Goal: Information Seeking & Learning: Learn about a topic

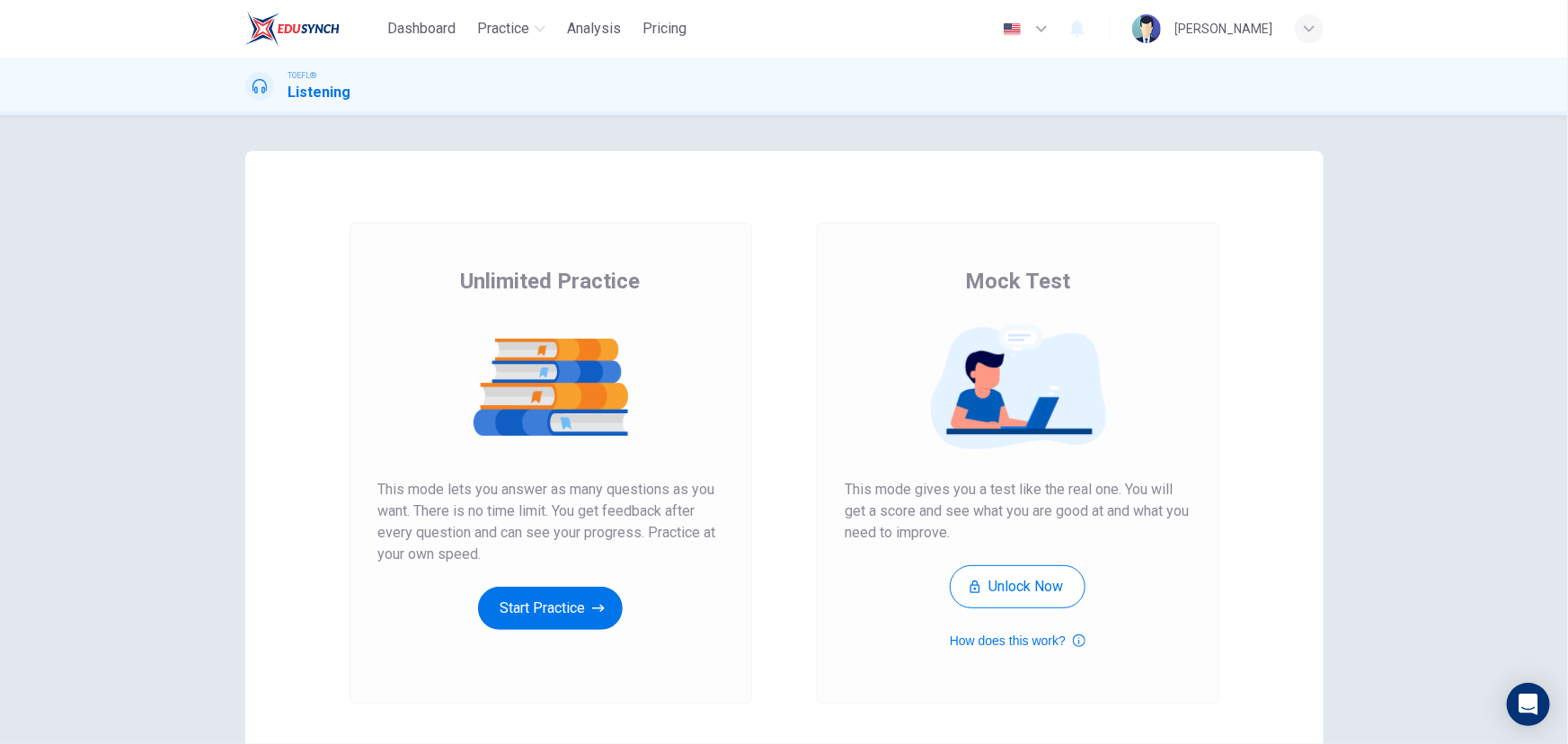
scroll to position [81, 0]
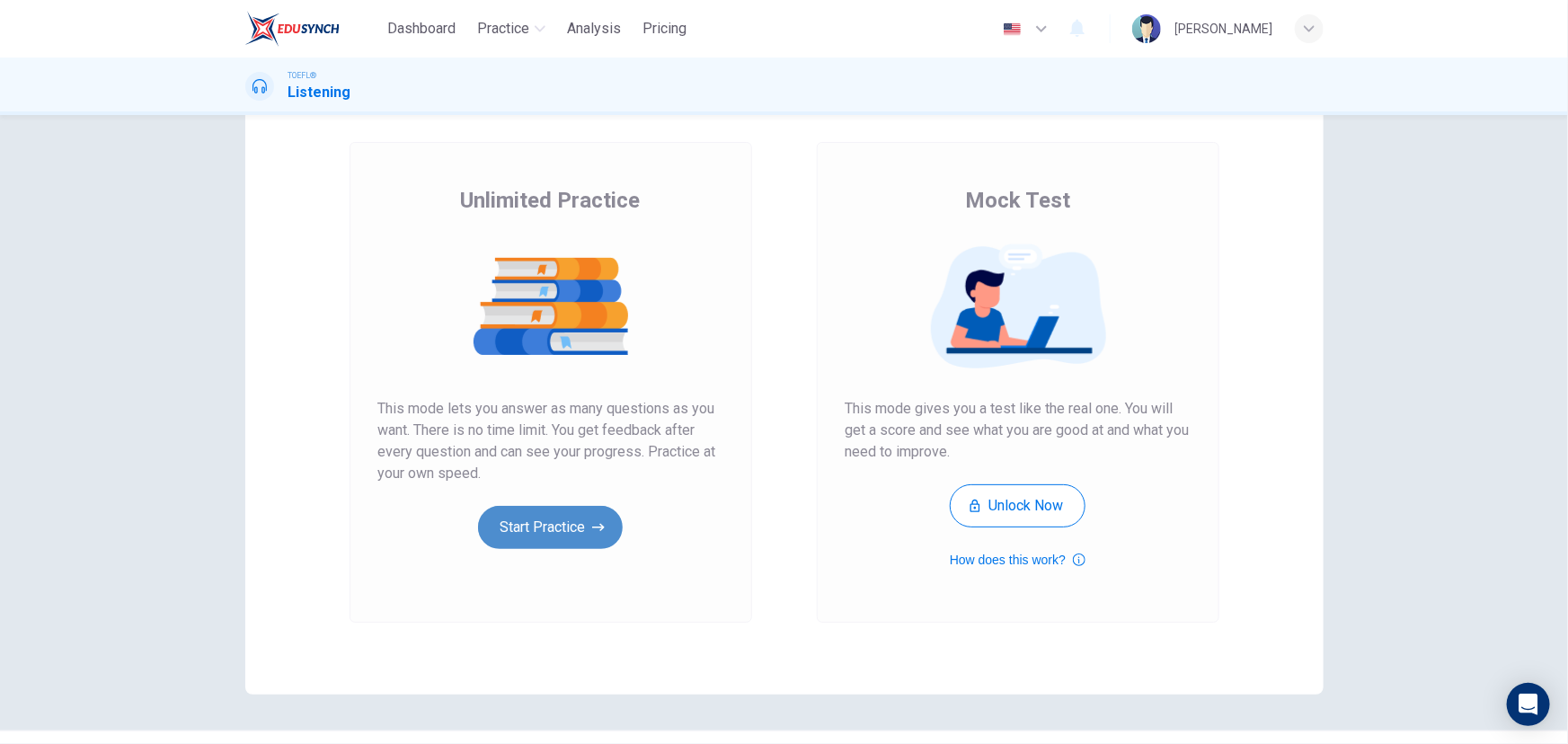
click at [567, 531] on button "Start Practice" at bounding box center [550, 527] width 145 height 43
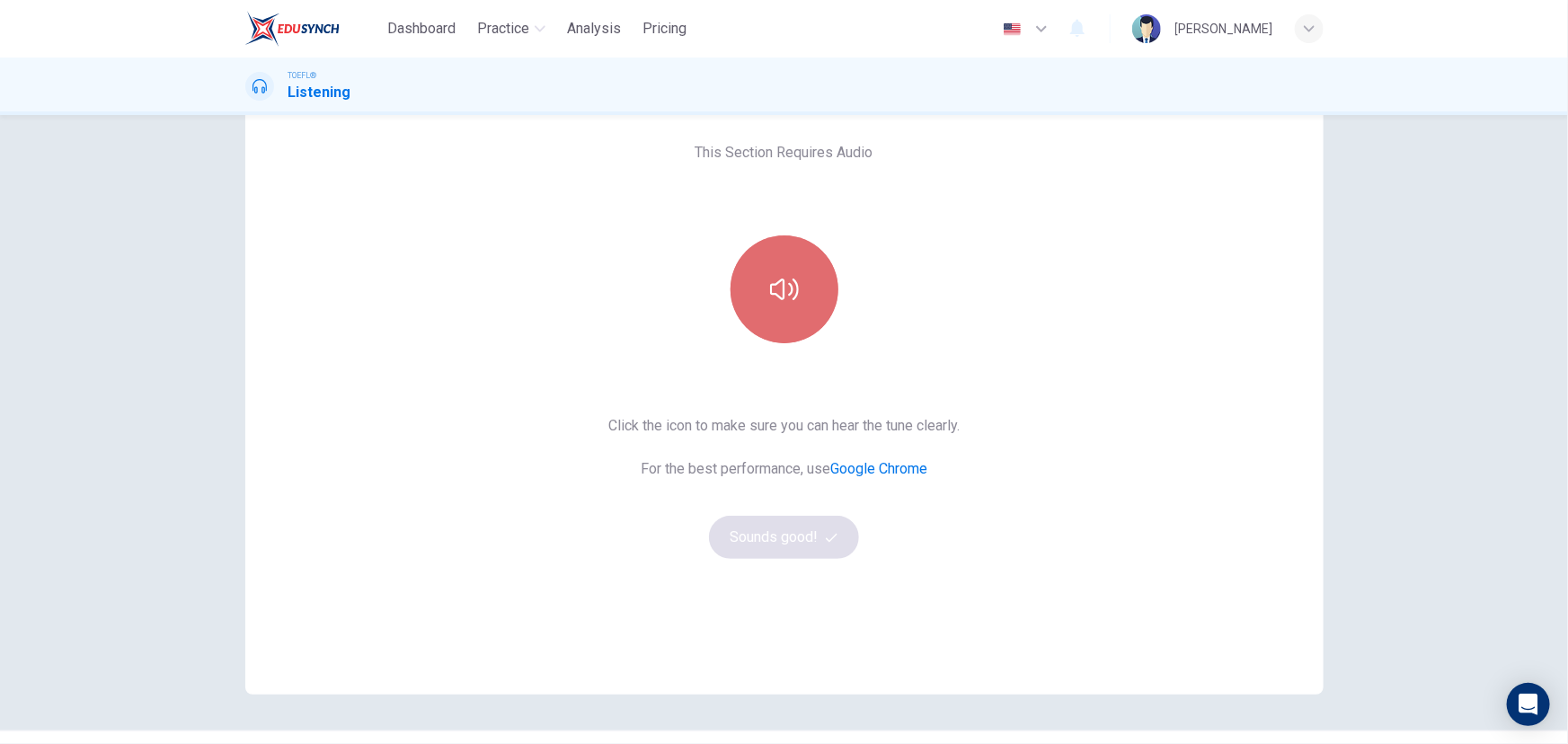
click at [786, 316] on button "button" at bounding box center [784, 288] width 108 height 108
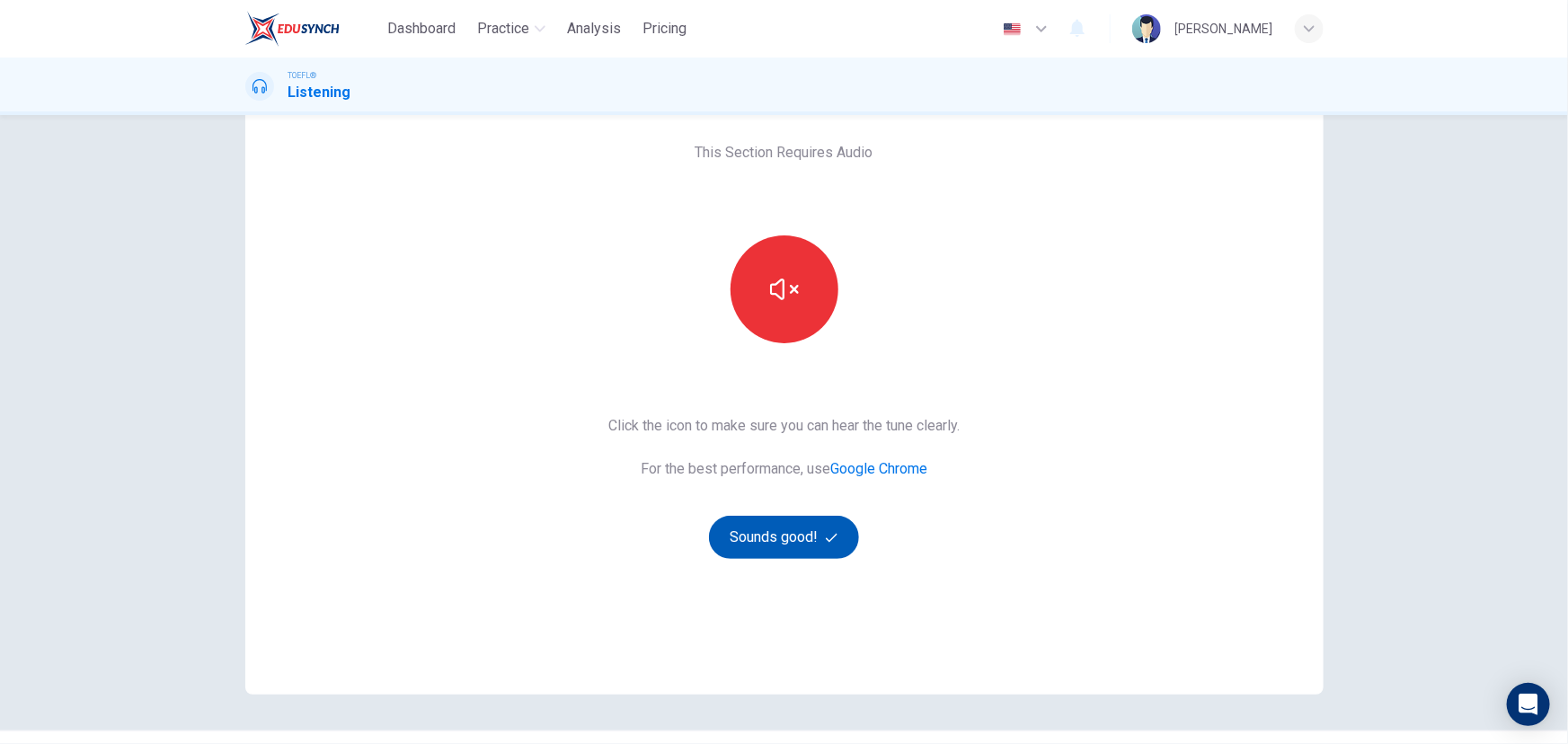
click at [799, 542] on button "Sounds good!" at bounding box center [784, 537] width 151 height 43
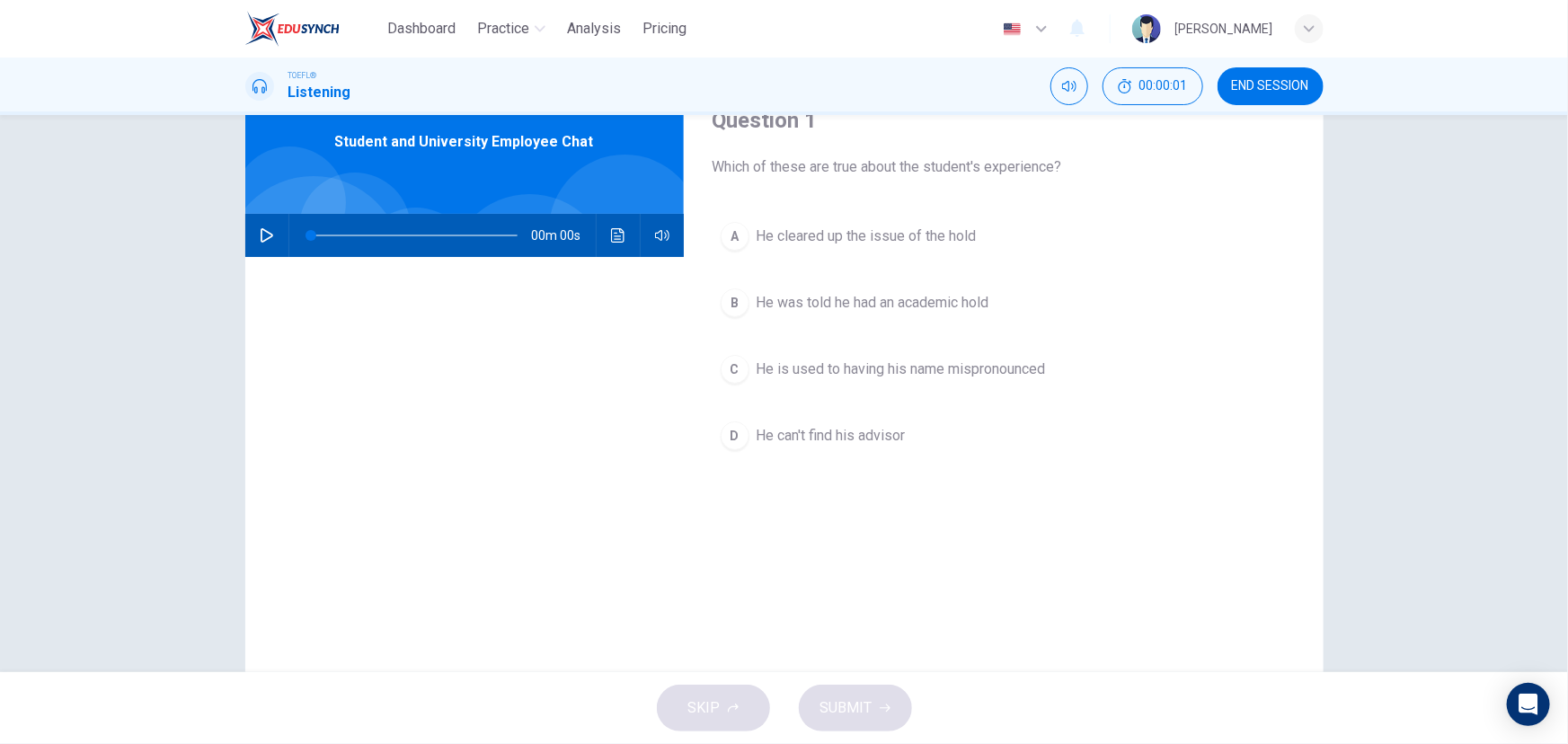
scroll to position [0, 0]
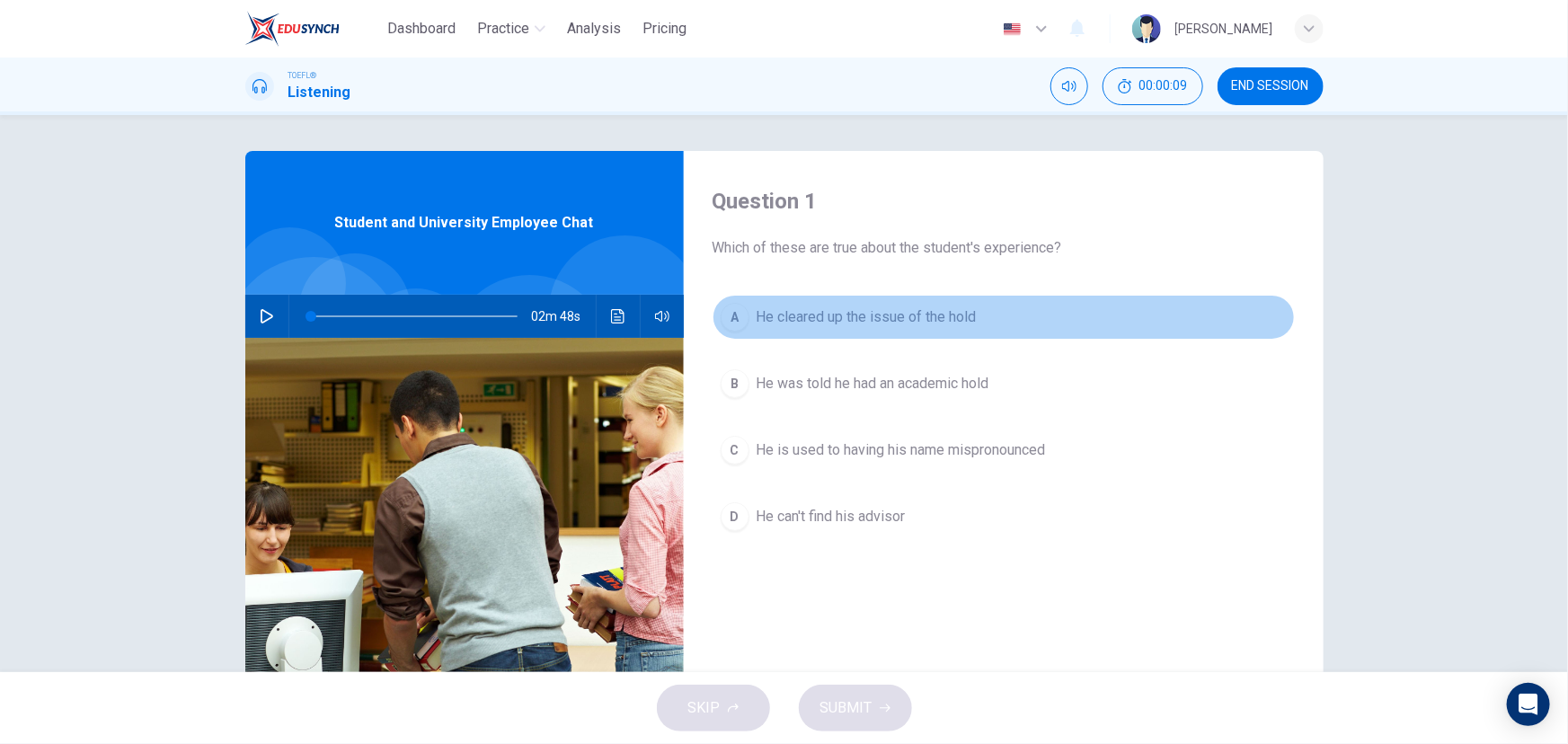
drag, startPoint x: 971, startPoint y: 321, endPoint x: 841, endPoint y: 321, distance: 130.0
click at [841, 321] on span "He cleared up the issue of the hold" at bounding box center [867, 317] width 221 height 21
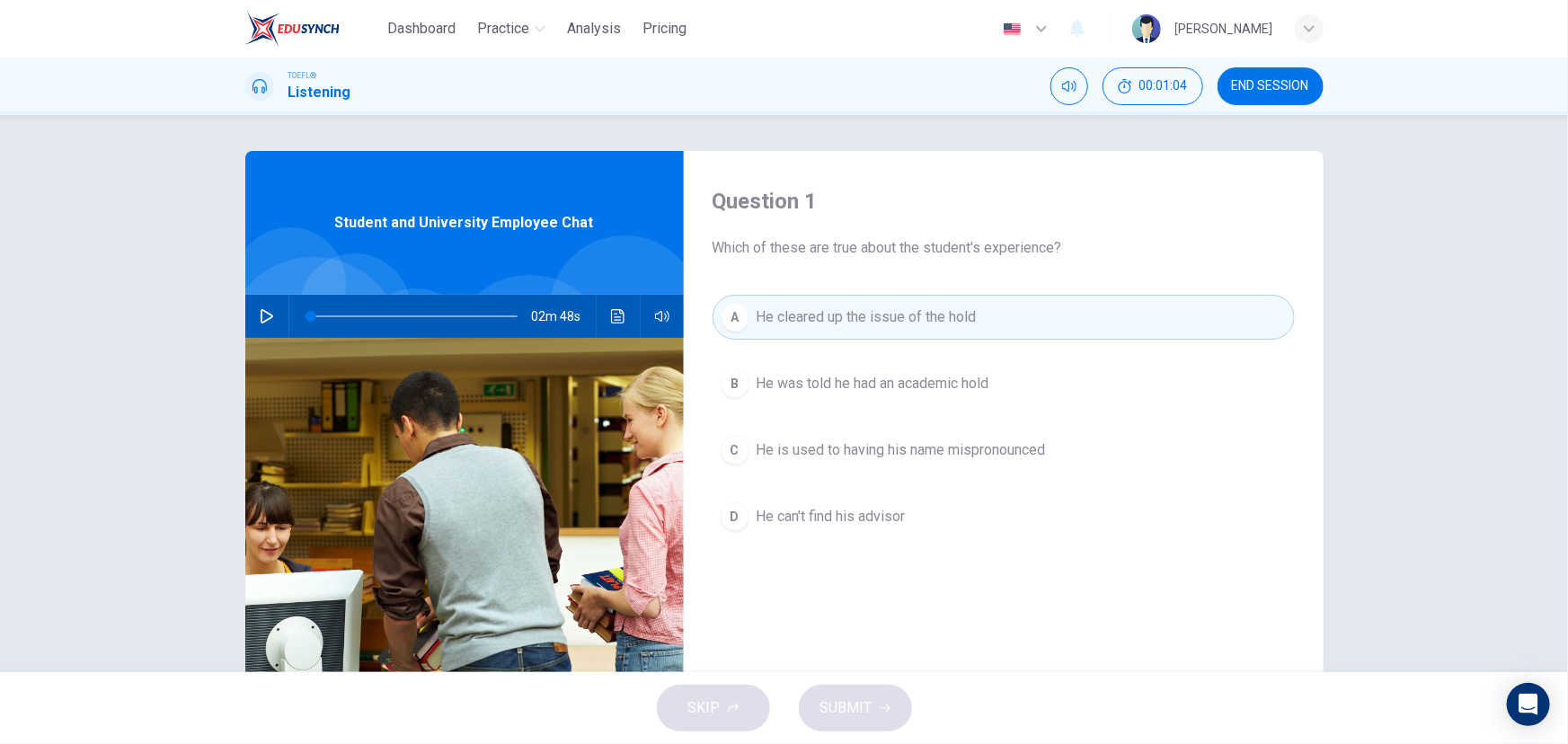
click at [269, 310] on icon "button" at bounding box center [266, 316] width 15 height 15
click at [261, 317] on icon "button" at bounding box center [266, 316] width 10 height 11
click at [260, 317] on icon "button" at bounding box center [266, 316] width 15 height 15
click at [268, 313] on icon "button" at bounding box center [266, 316] width 15 height 15
click at [619, 304] on button "Click to see the audio transcription" at bounding box center [618, 316] width 29 height 43
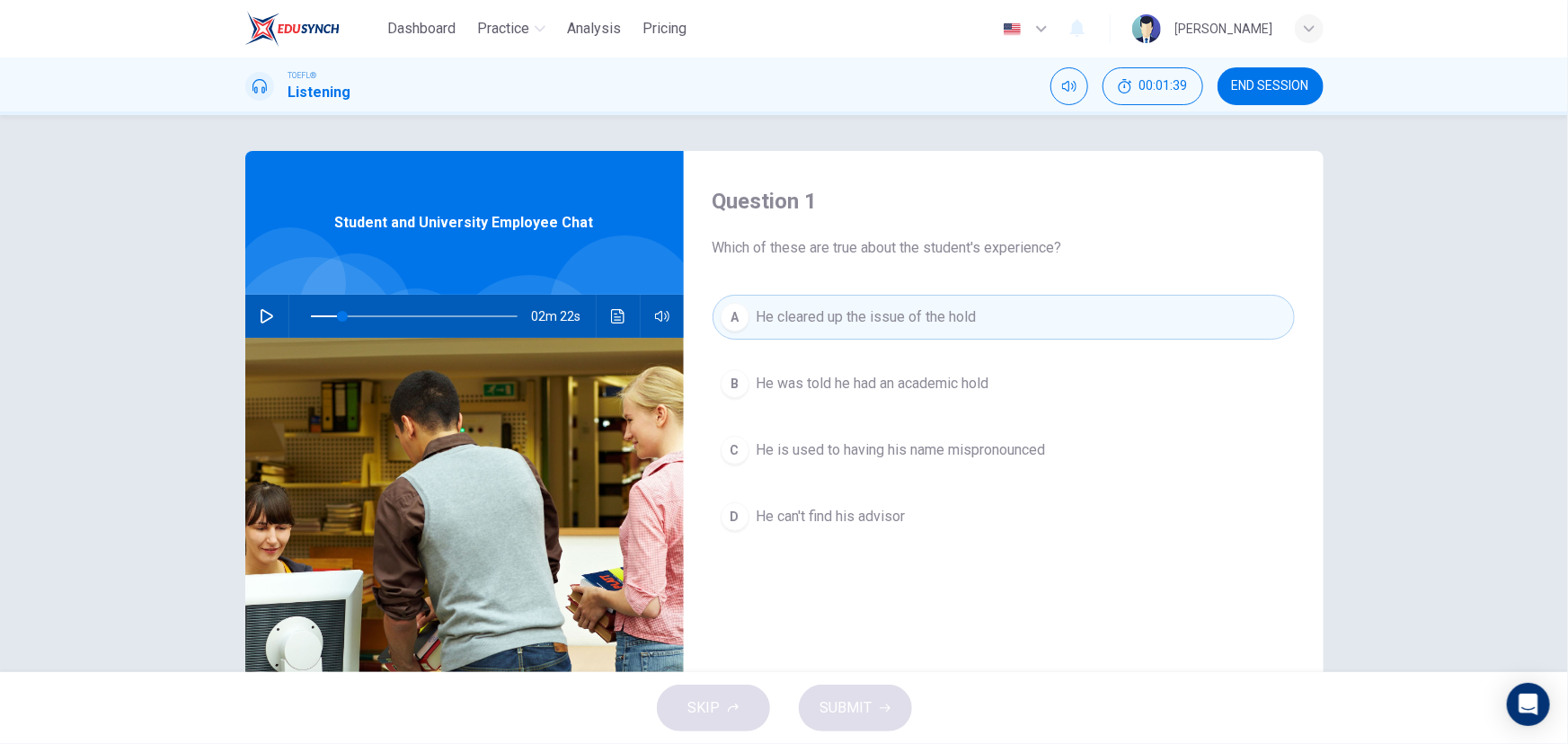
click at [264, 318] on icon "button" at bounding box center [266, 316] width 13 height 15
drag, startPoint x: 324, startPoint y: 320, endPoint x: 307, endPoint y: 315, distance: 17.7
click at [311, 315] on span at bounding box center [414, 317] width 207 height 25
click at [612, 306] on button "Click to see the audio transcription" at bounding box center [618, 316] width 29 height 43
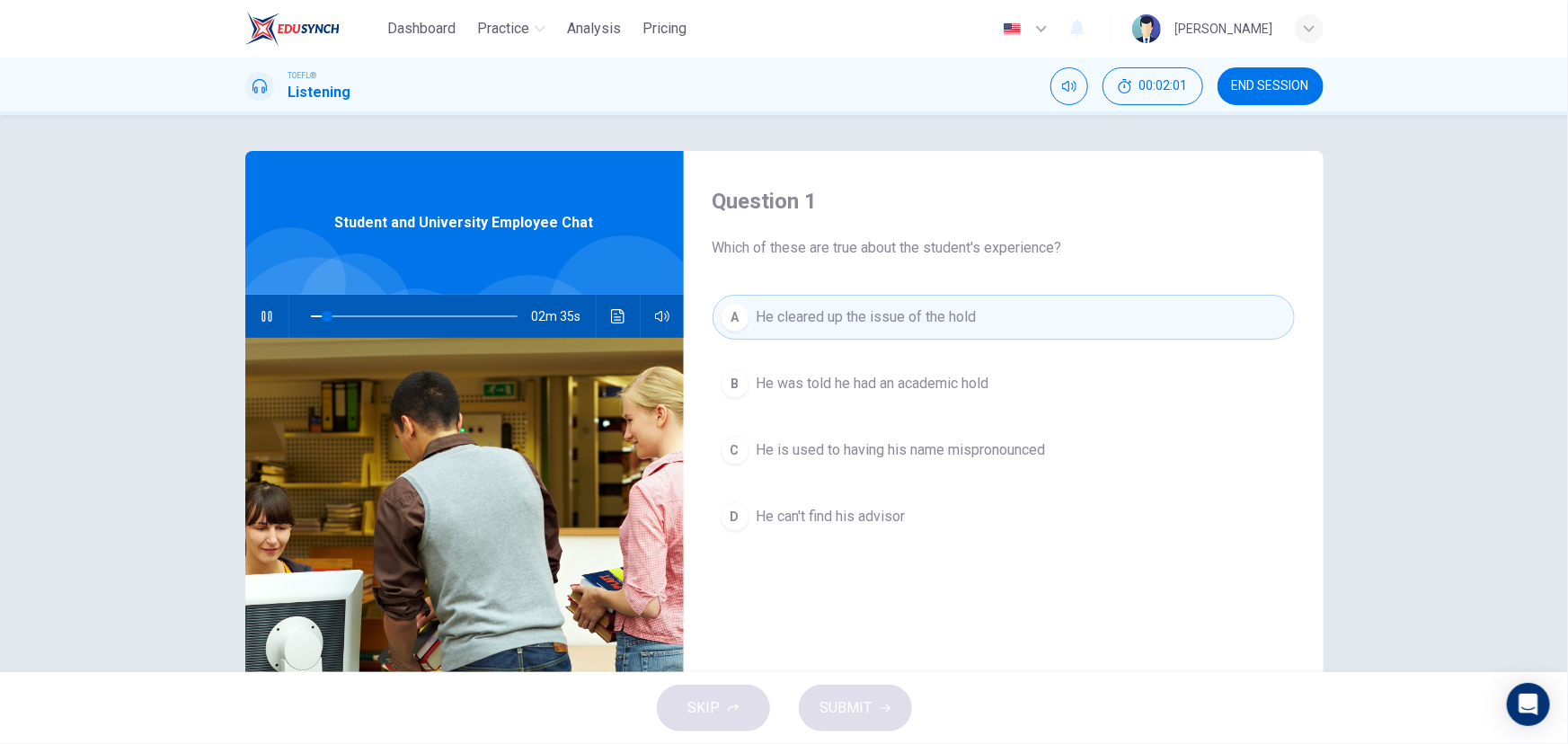
click at [264, 310] on icon "button" at bounding box center [266, 316] width 15 height 15
click at [611, 309] on icon "Click to see the audio transcription" at bounding box center [618, 316] width 15 height 15
click at [262, 311] on icon "button" at bounding box center [266, 316] width 15 height 15
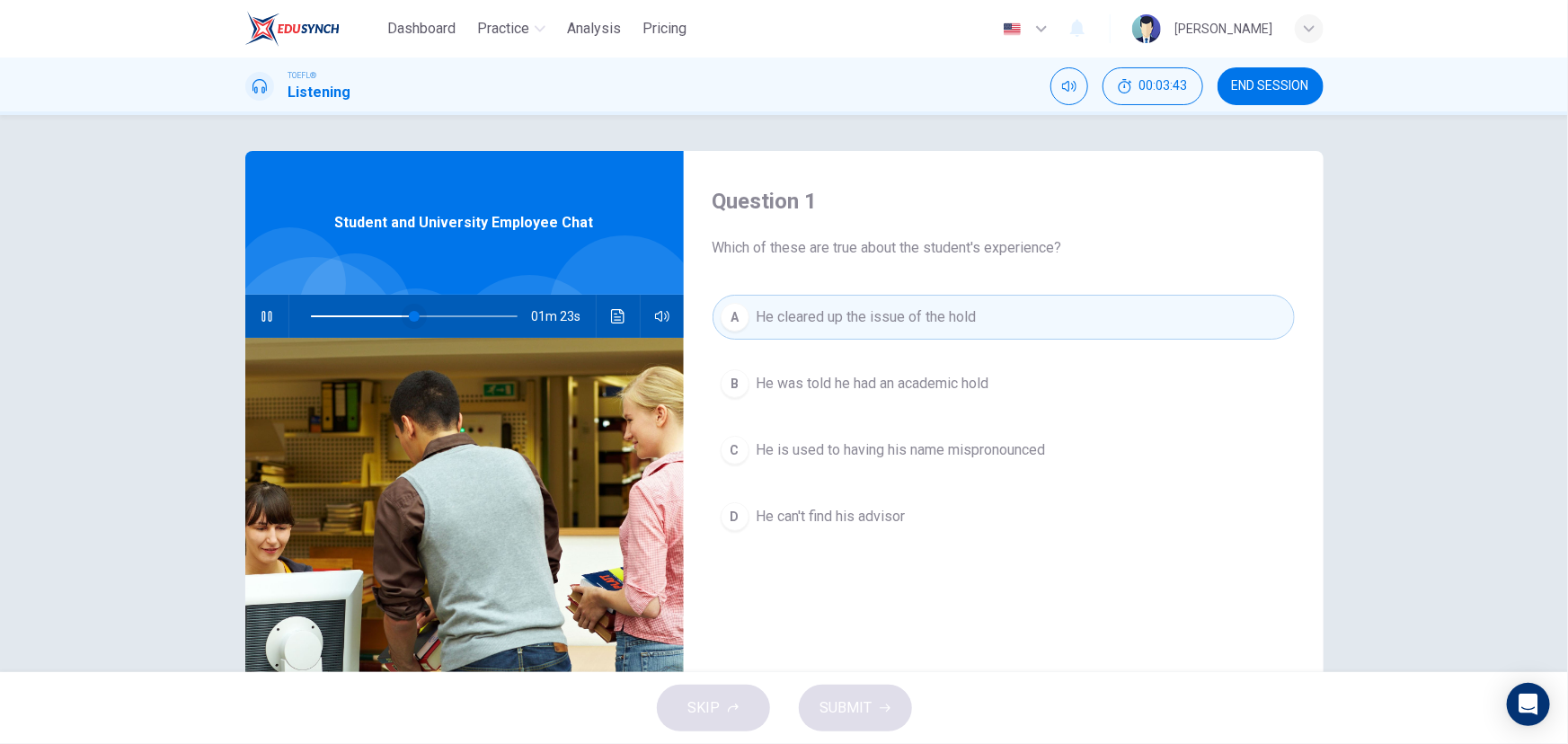
click at [409, 317] on span at bounding box center [414, 316] width 11 height 11
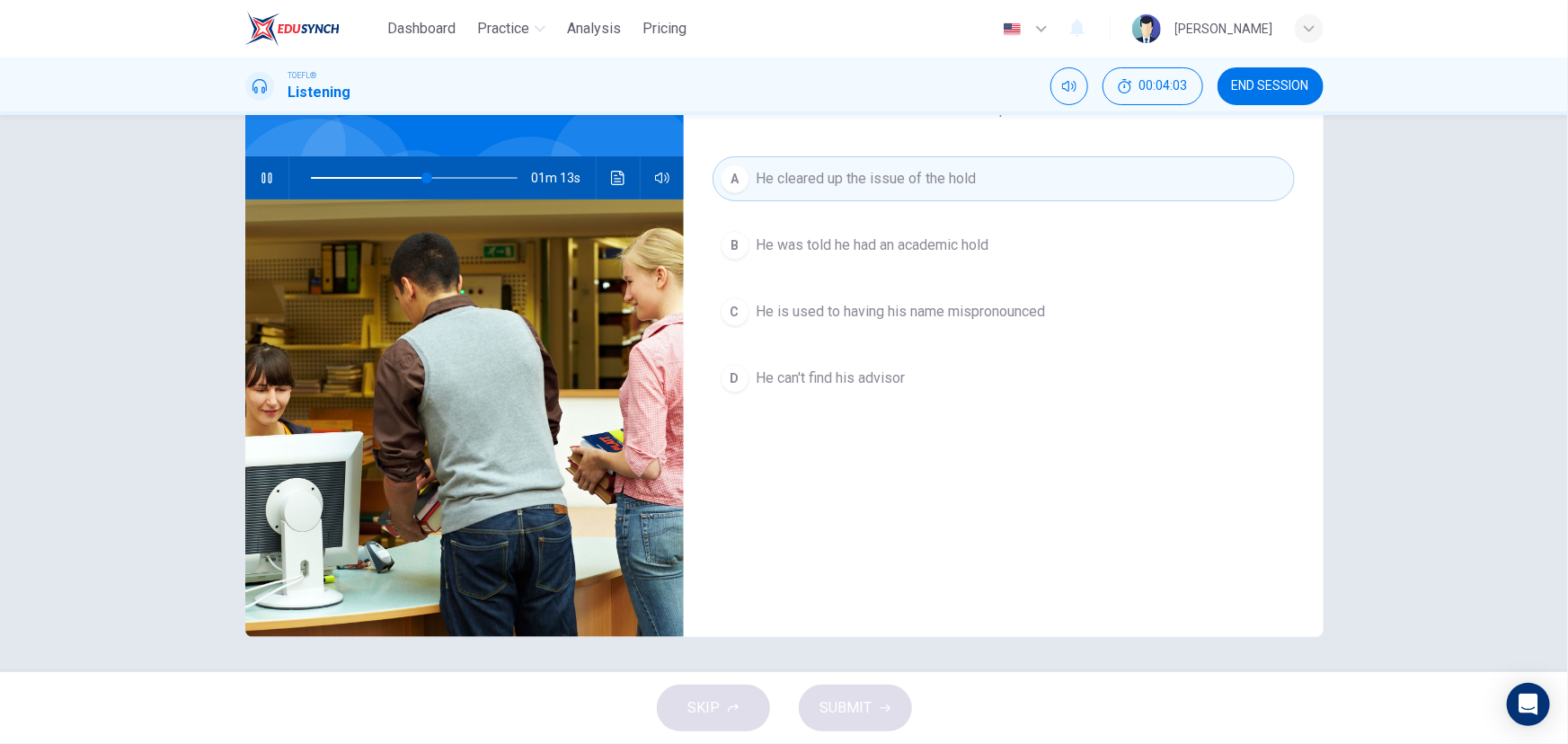
scroll to position [56, 0]
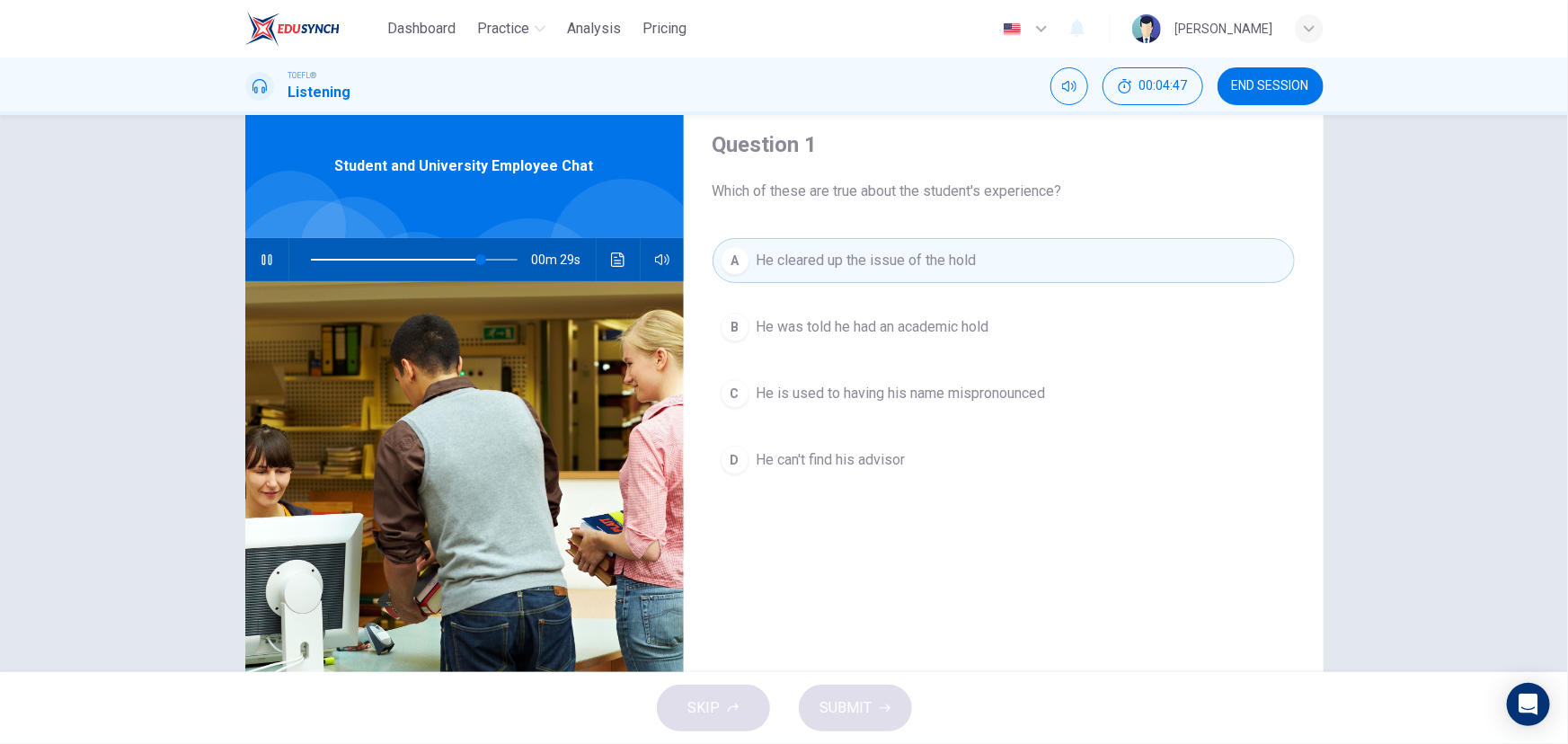
click at [890, 390] on span "He is used to having his name mispronounced" at bounding box center [902, 393] width 290 height 21
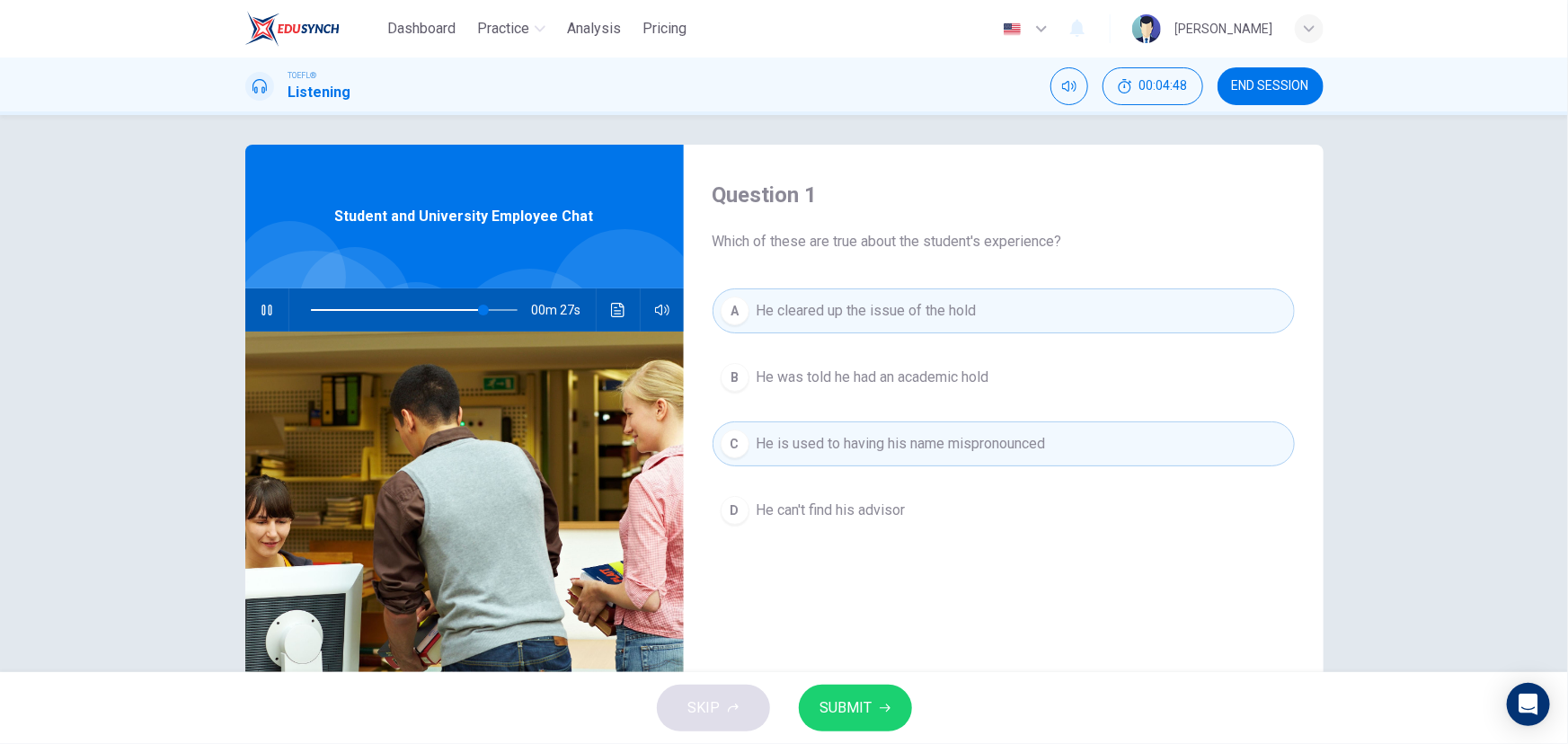
scroll to position [0, 0]
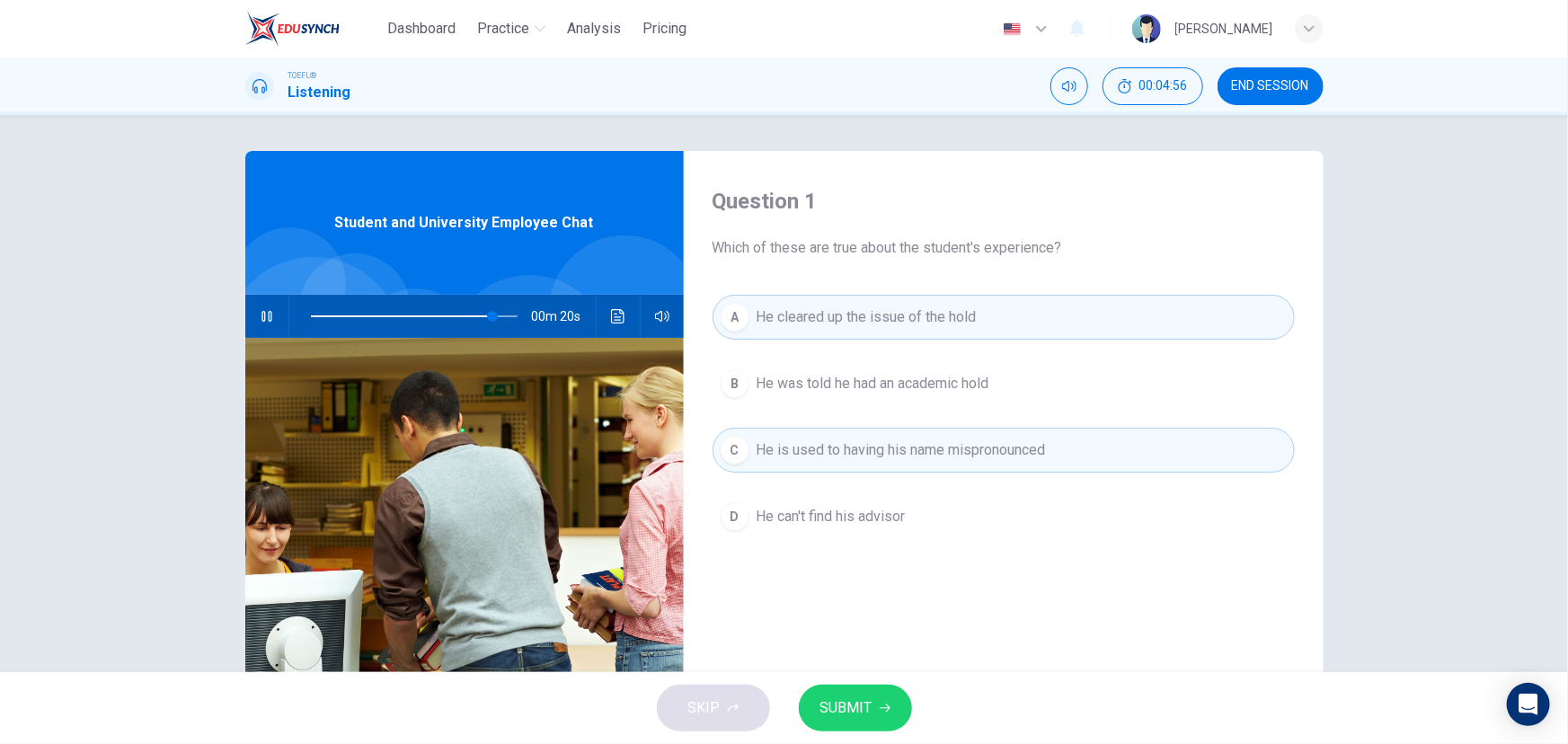
click at [882, 318] on span "He cleared up the issue of the hold" at bounding box center [867, 317] width 221 height 21
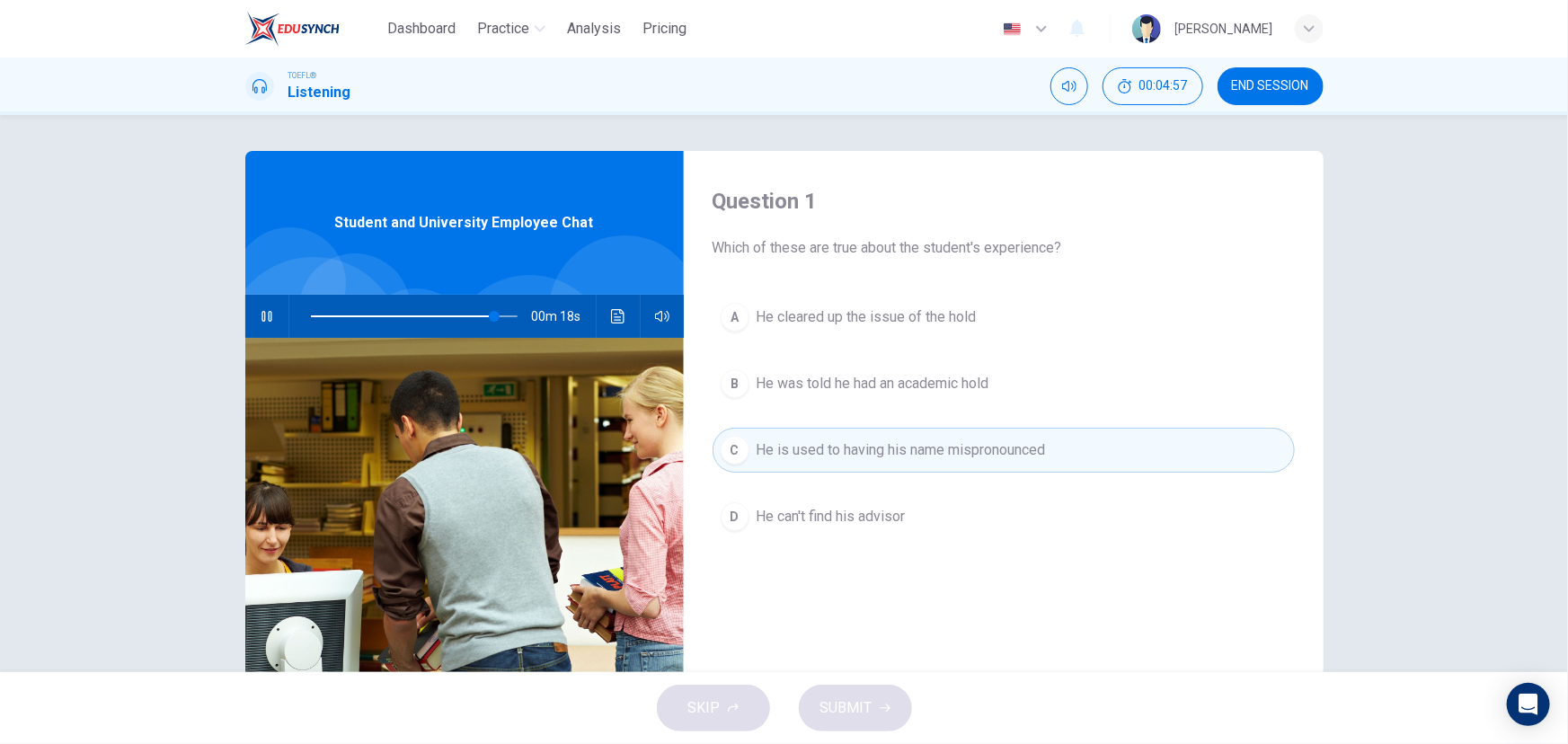
click at [856, 306] on span "He cleared up the issue of the hold" at bounding box center [867, 317] width 221 height 21
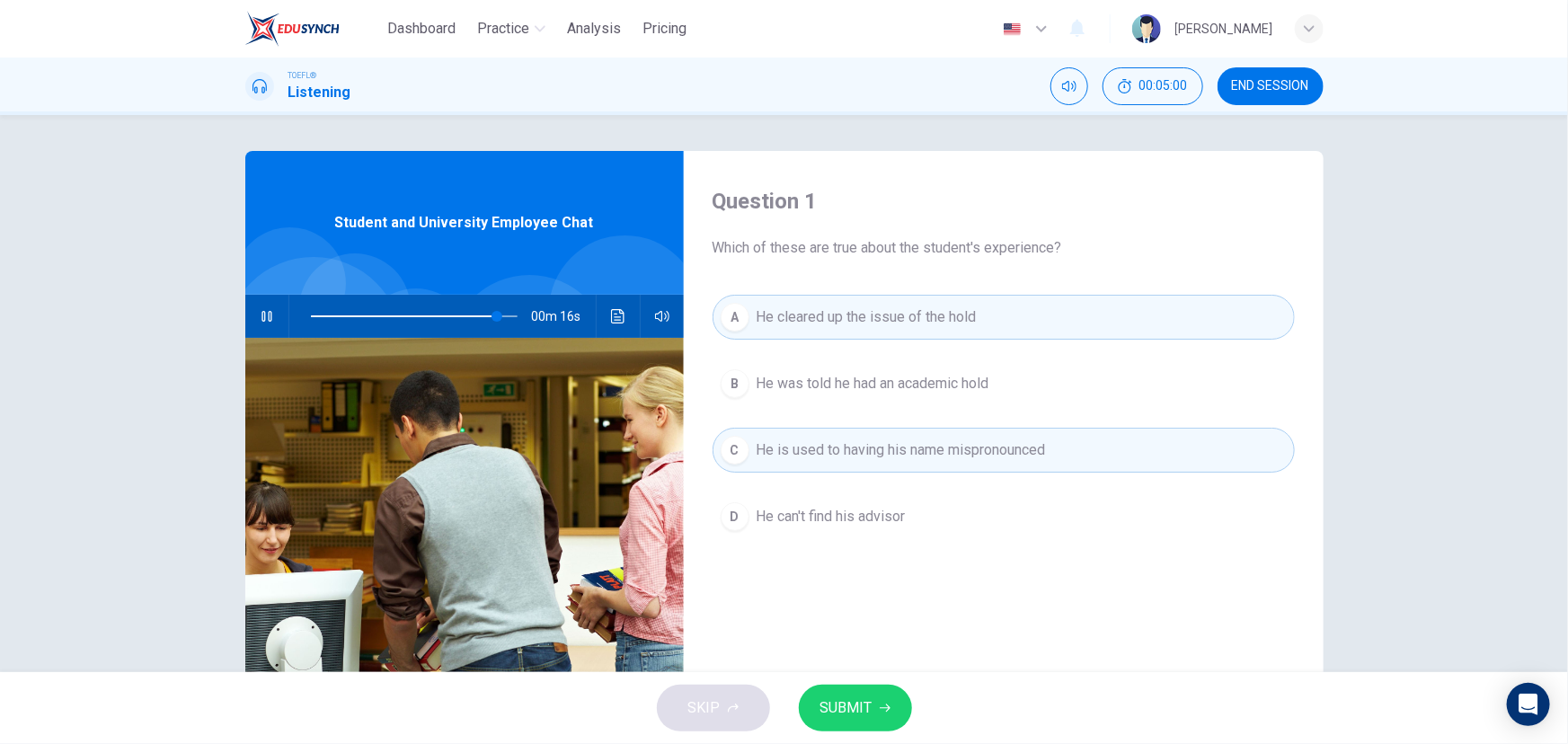
click at [766, 440] on span "He is used to having his name mispronounced" at bounding box center [902, 450] width 290 height 21
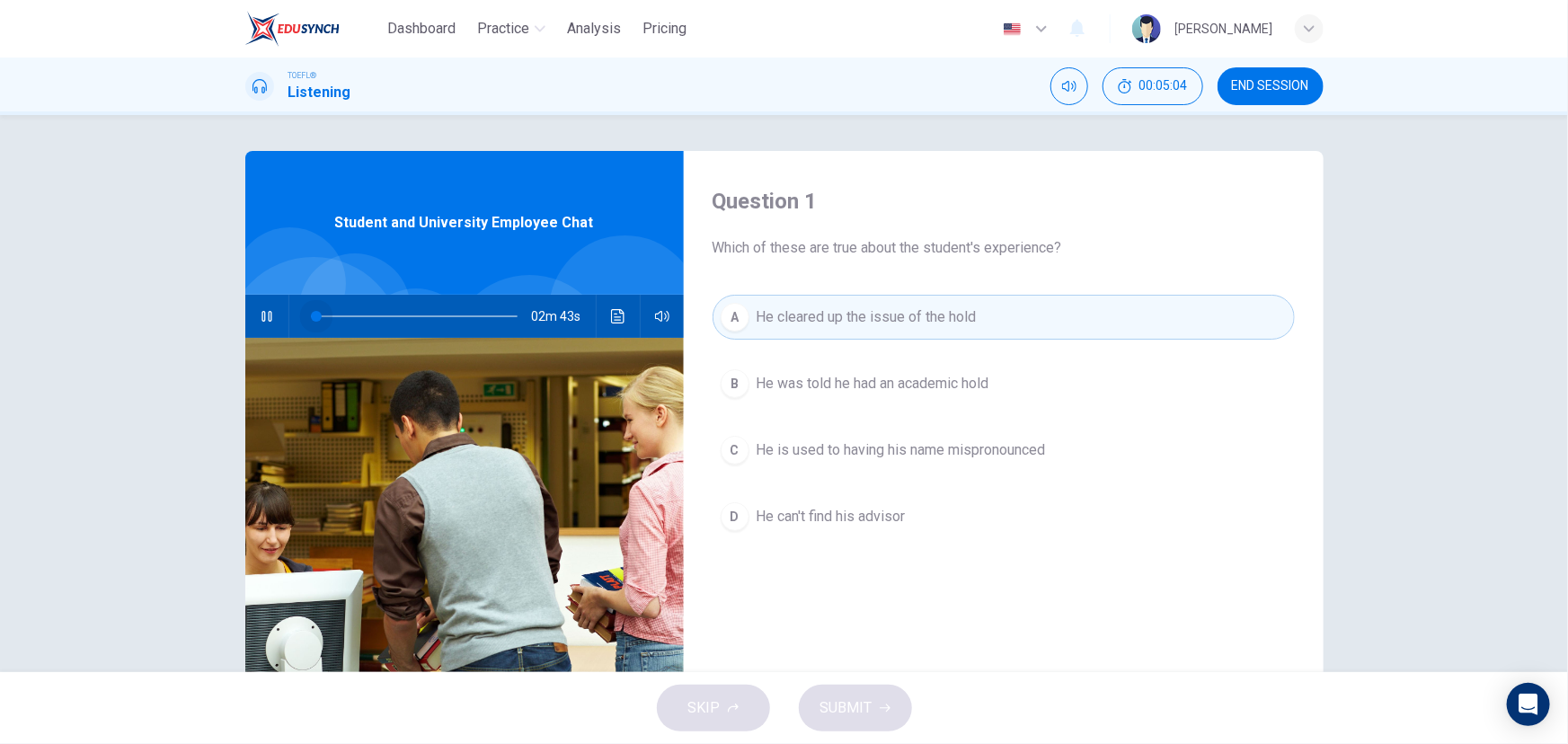
click at [314, 315] on span at bounding box center [414, 317] width 207 height 25
click at [264, 317] on icon "button" at bounding box center [266, 316] width 10 height 11
click at [615, 321] on icon "Click to see the audio transcription" at bounding box center [618, 316] width 15 height 15
click at [805, 320] on span "He cleared up the issue of the hold" at bounding box center [867, 317] width 221 height 21
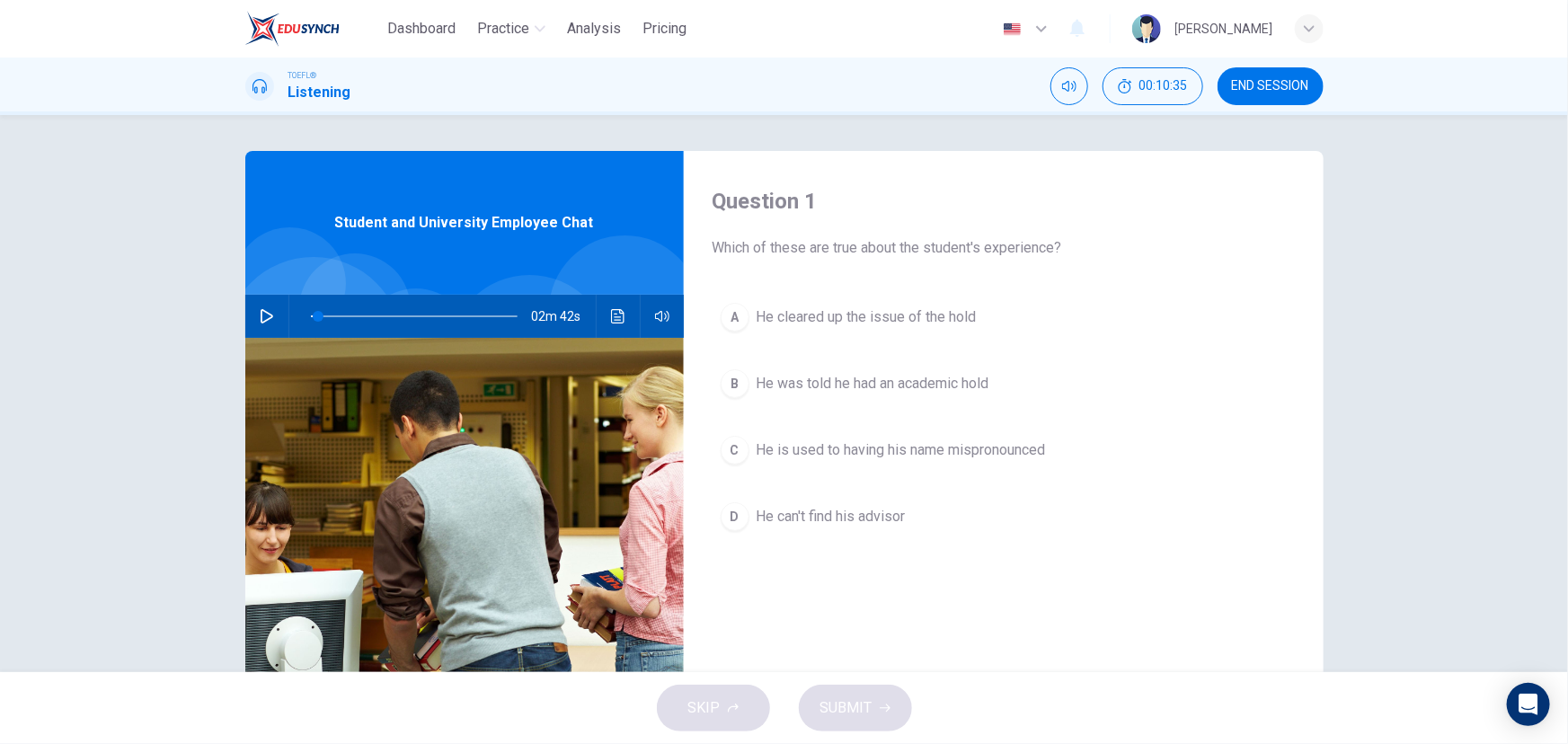
click at [937, 319] on span "He cleared up the issue of the hold" at bounding box center [867, 317] width 221 height 21
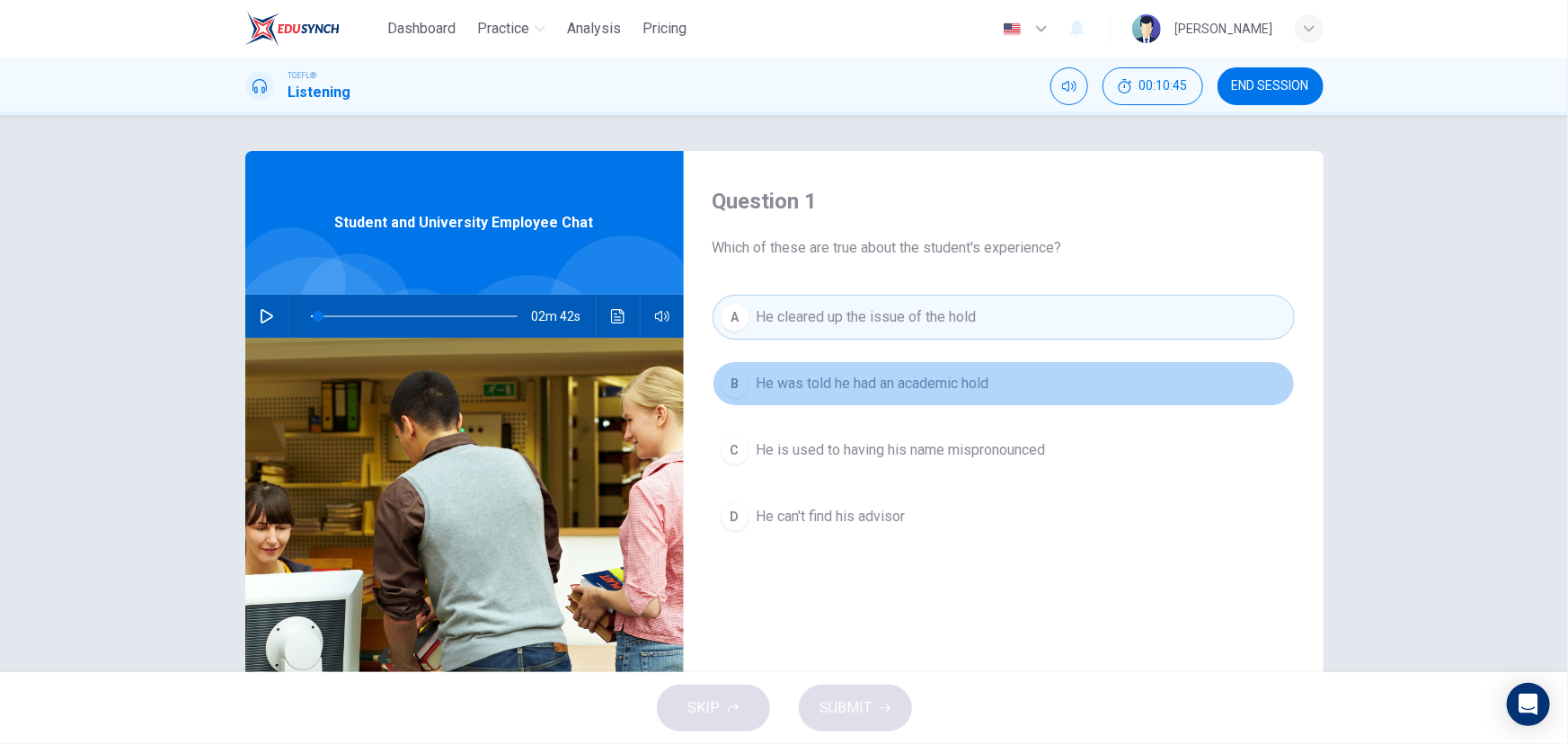
click at [962, 388] on span "He was told he had an academic hold" at bounding box center [873, 384] width 233 height 21
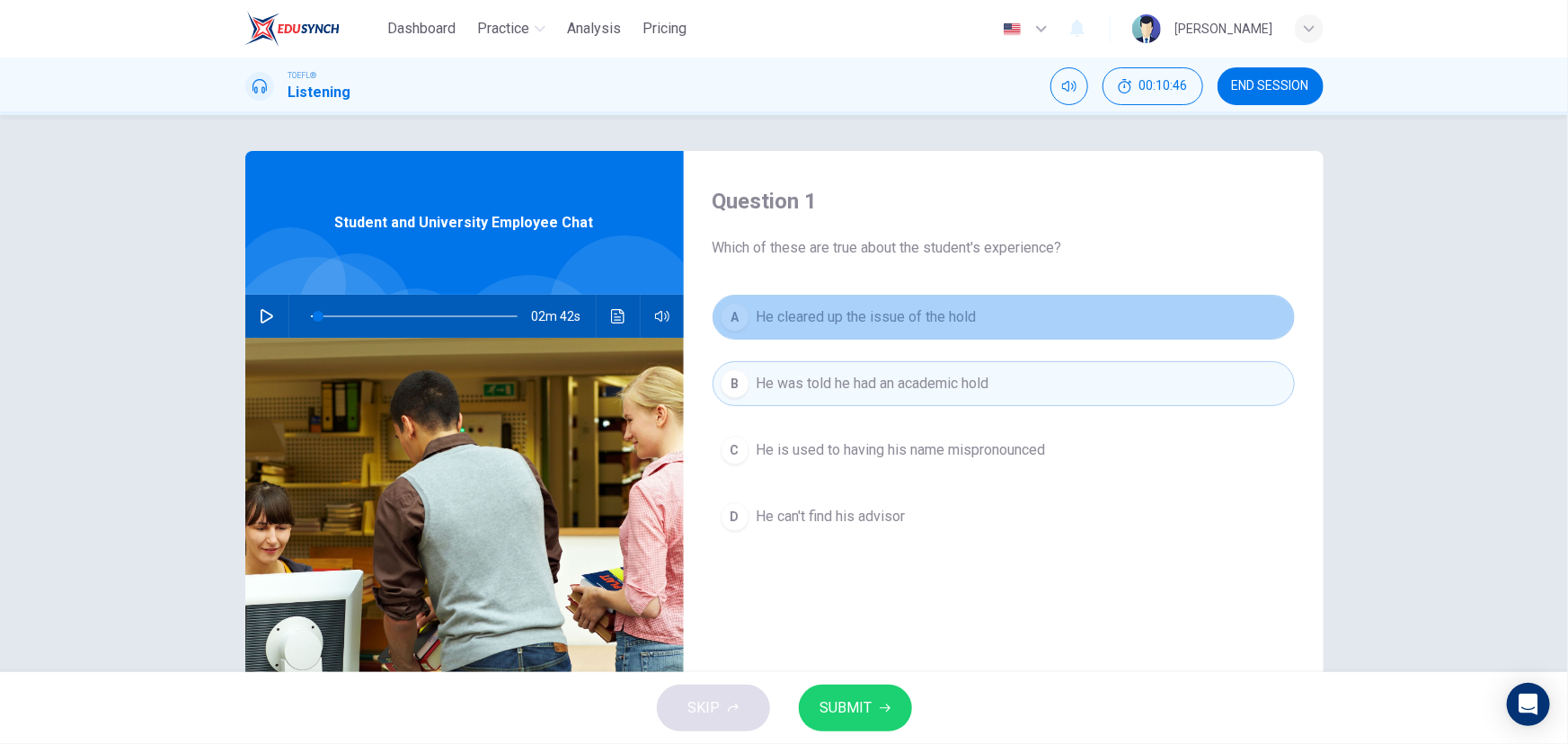
click at [898, 317] on span "He cleared up the issue of the hold" at bounding box center [867, 317] width 221 height 21
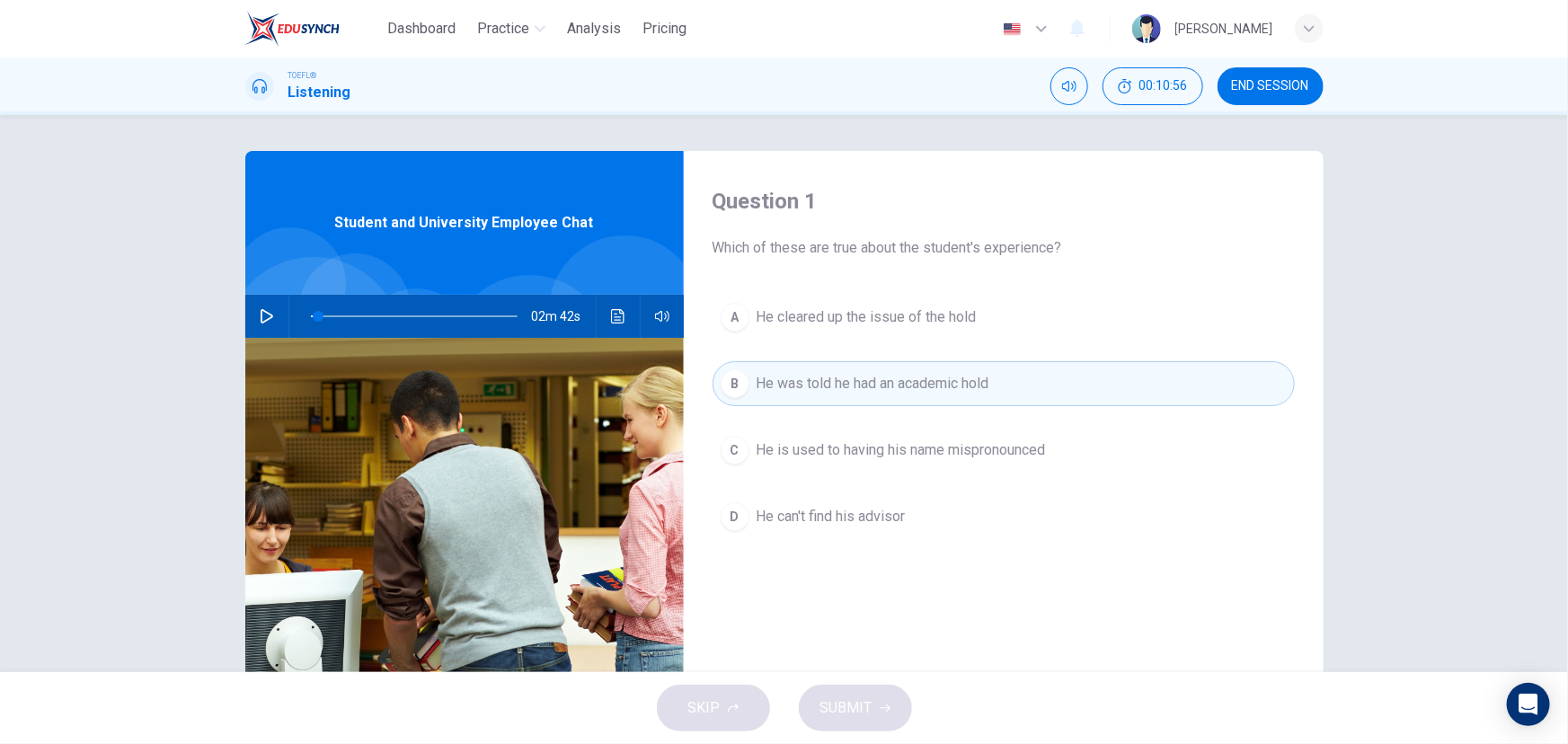
click at [999, 309] on button "A He cleared up the issue of the hold" at bounding box center [1003, 317] width 582 height 45
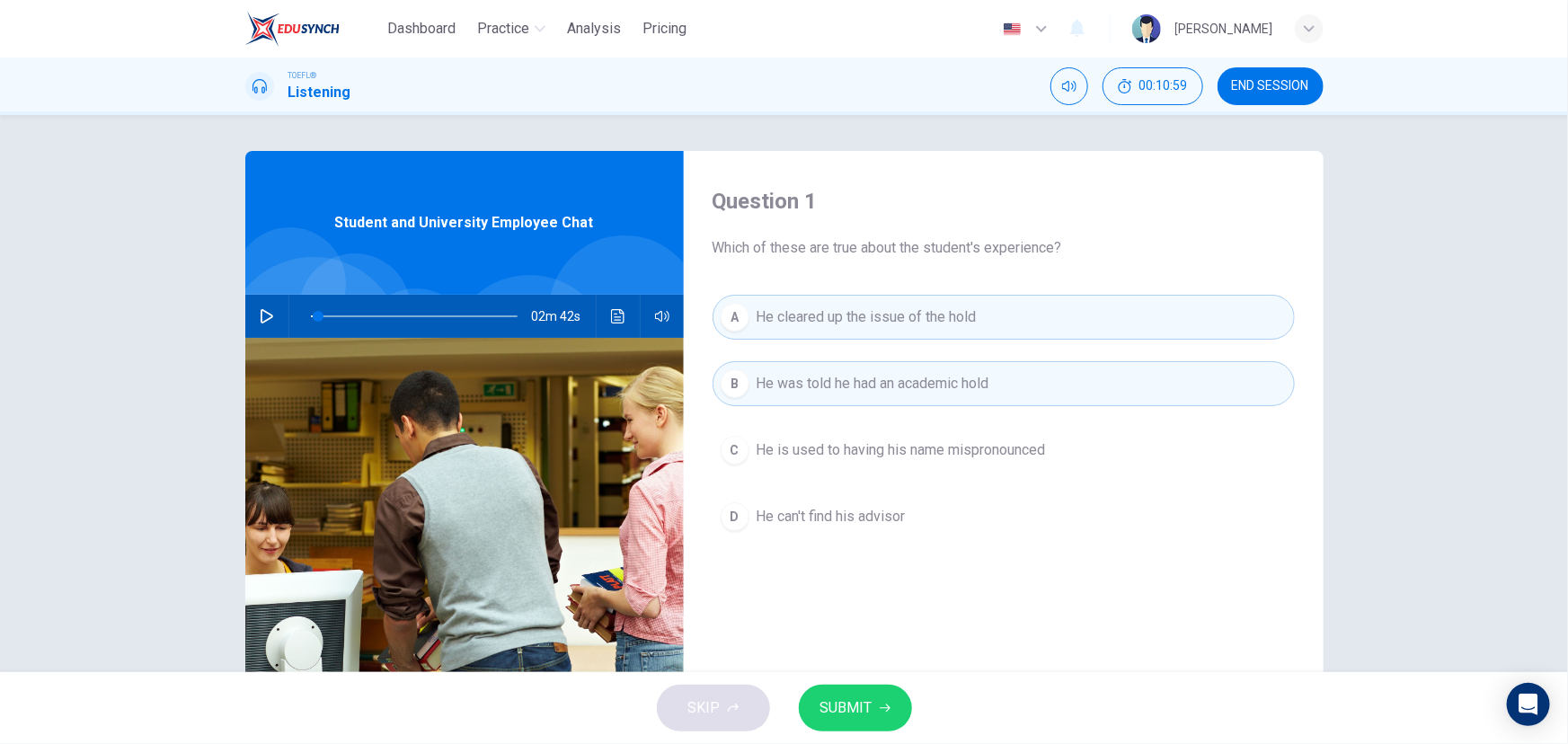
click at [997, 455] on span "He is used to having his name mispronounced" at bounding box center [902, 450] width 290 height 21
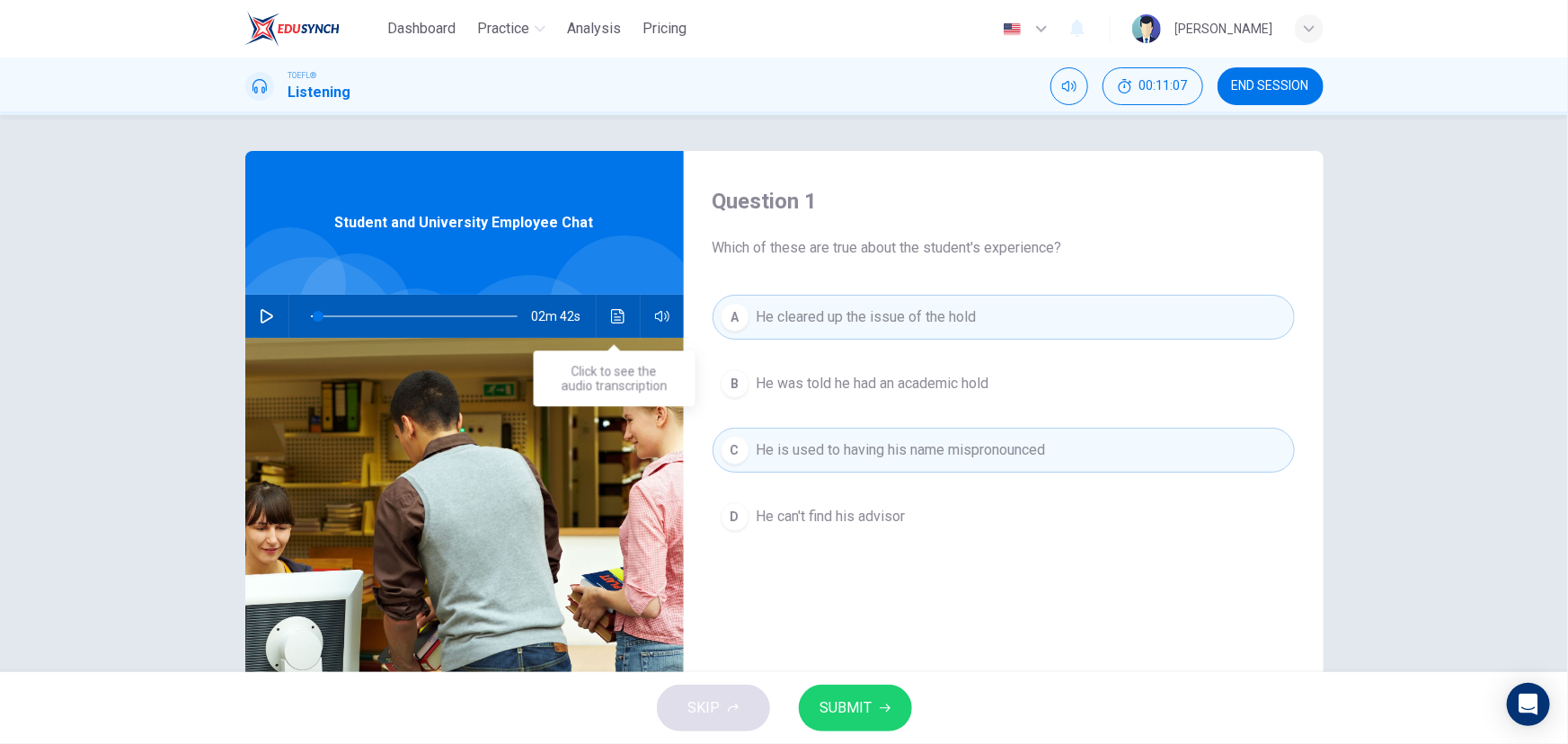
click at [611, 321] on icon "Click to see the audio transcription" at bounding box center [618, 316] width 14 height 15
click at [885, 719] on button "SUBMIT" at bounding box center [855, 708] width 114 height 47
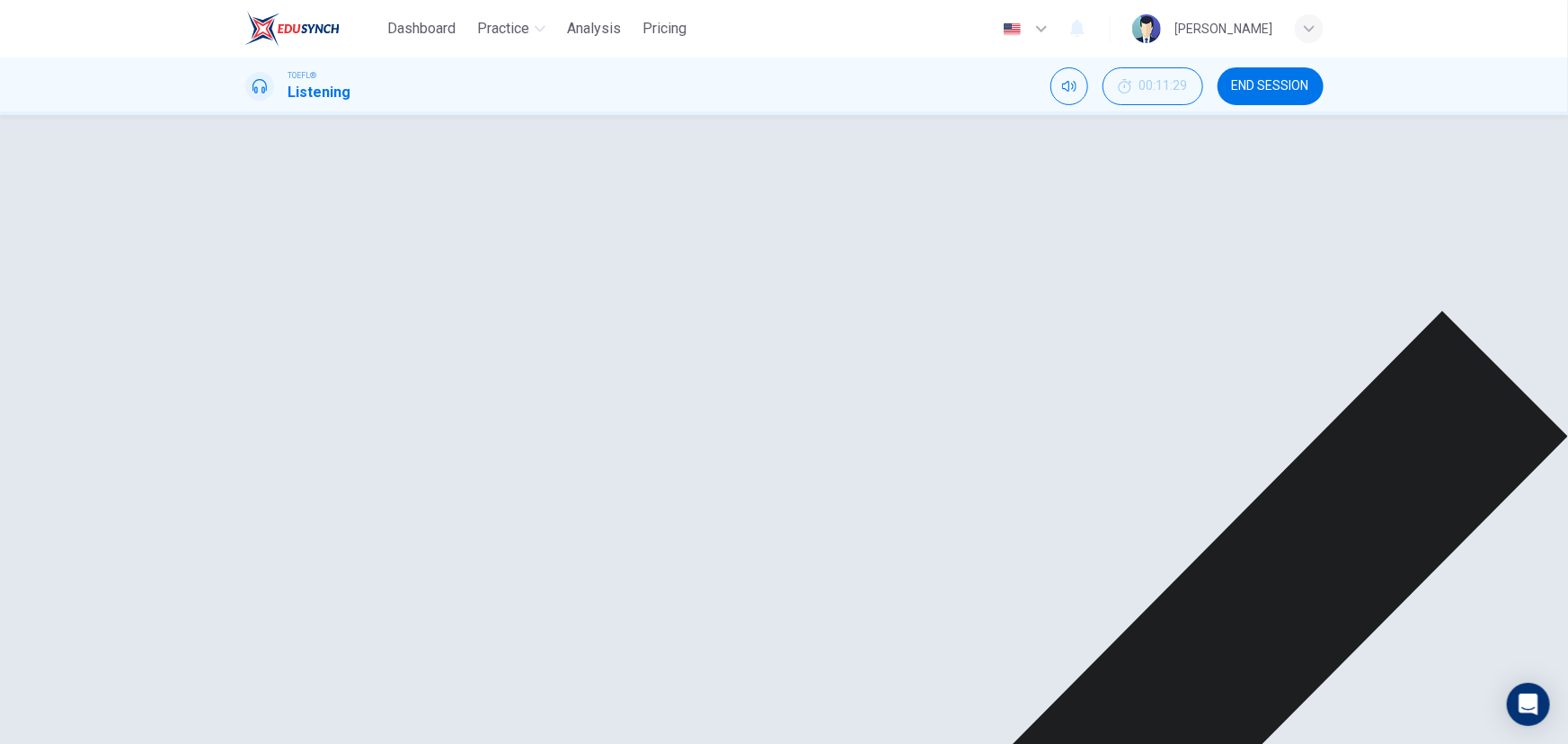
scroll to position [138, 0]
type input "4"
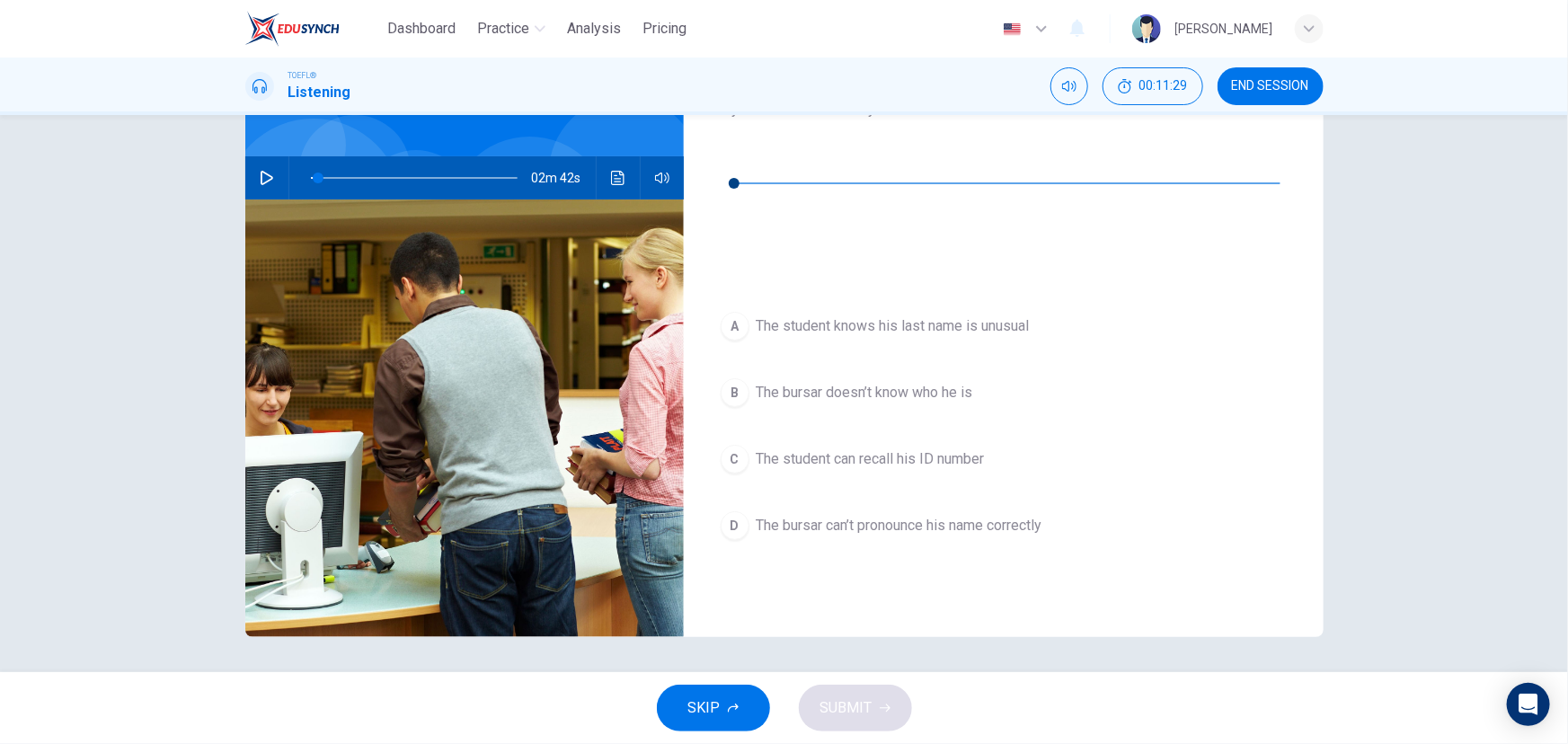
scroll to position [56, 0]
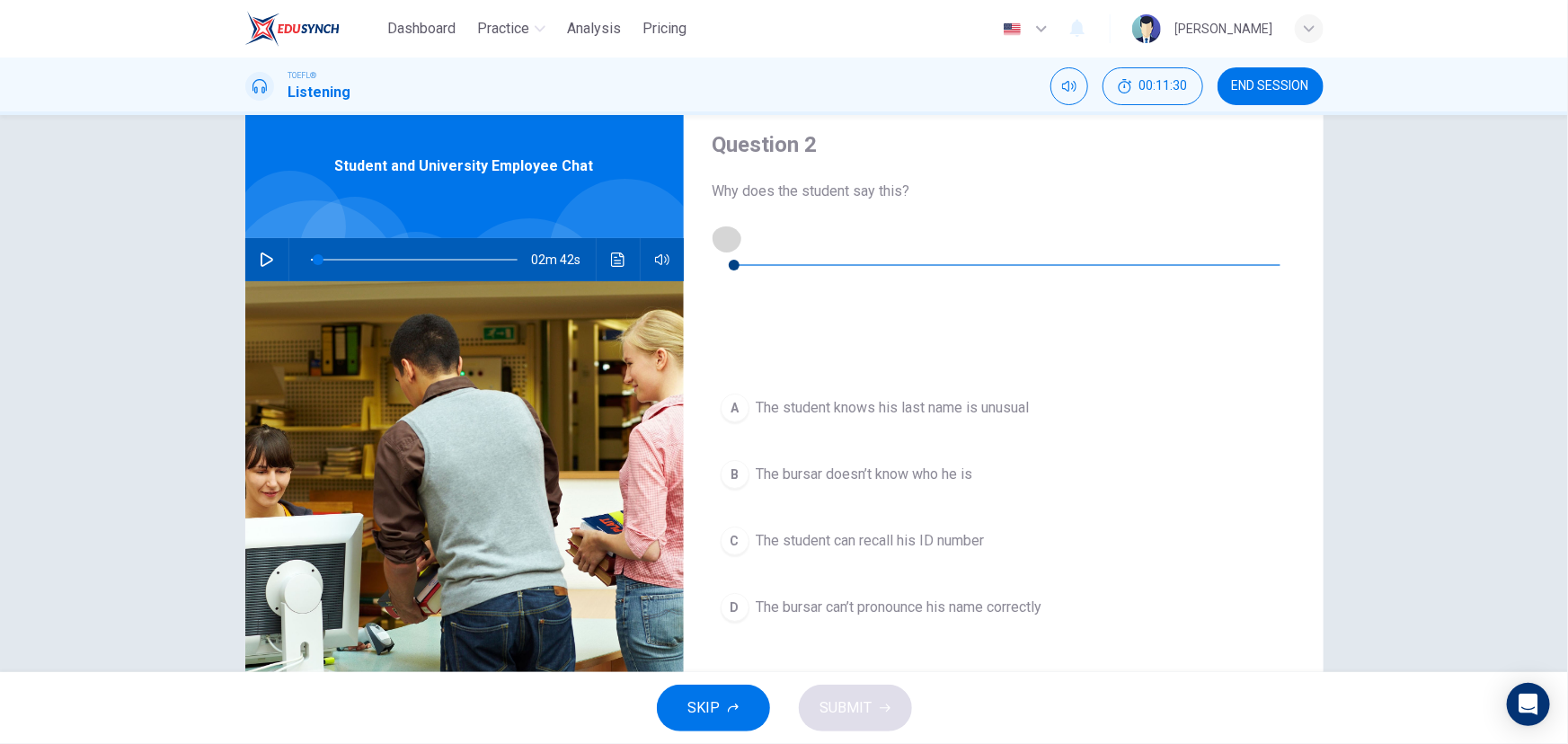
click at [720, 232] on button "button" at bounding box center [727, 238] width 29 height 29
type input "0"
click at [937, 596] on span "The bursar can’t pronounce his name correctly" at bounding box center [900, 607] width 286 height 21
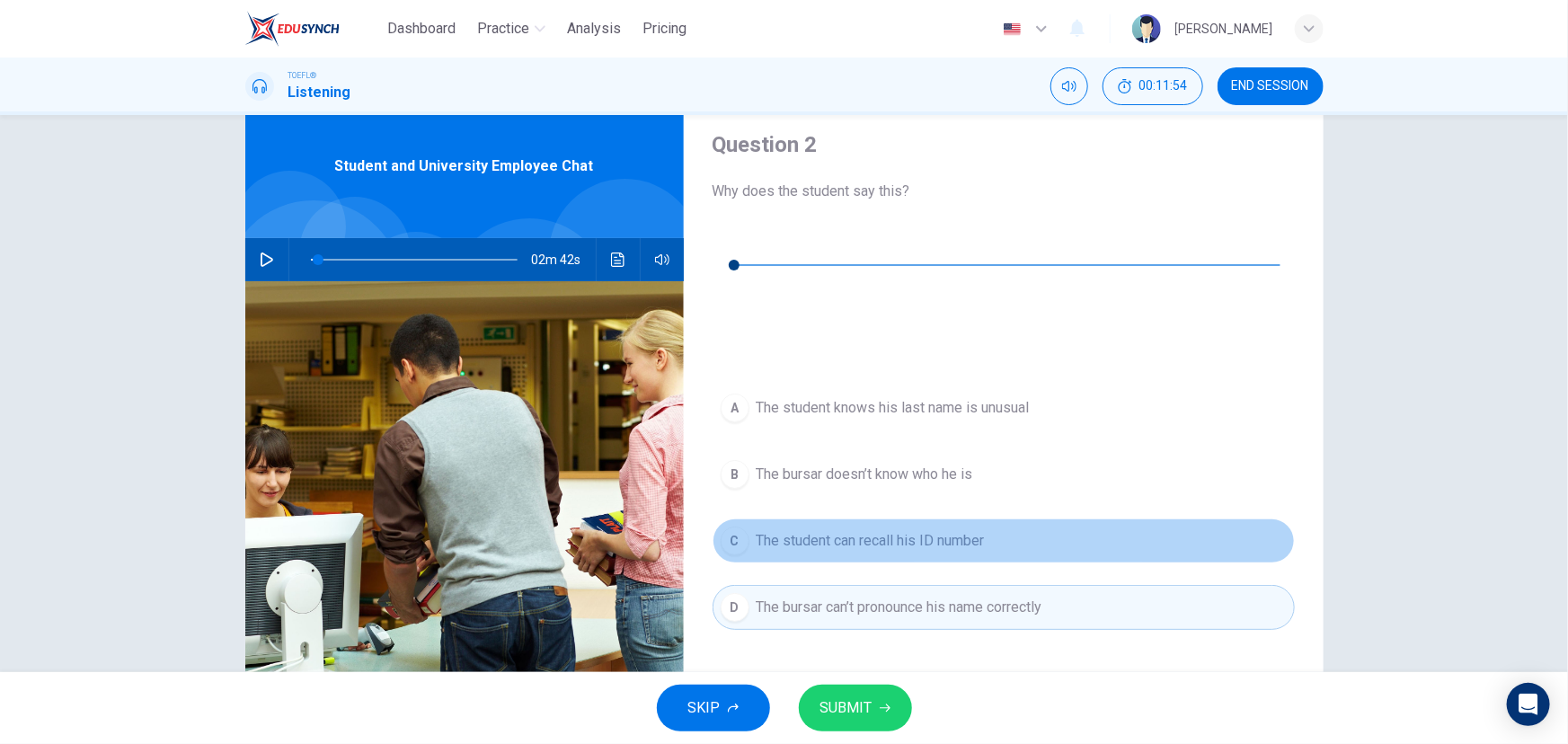
click at [933, 530] on span "The student can recall his ID number" at bounding box center [870, 541] width 228 height 21
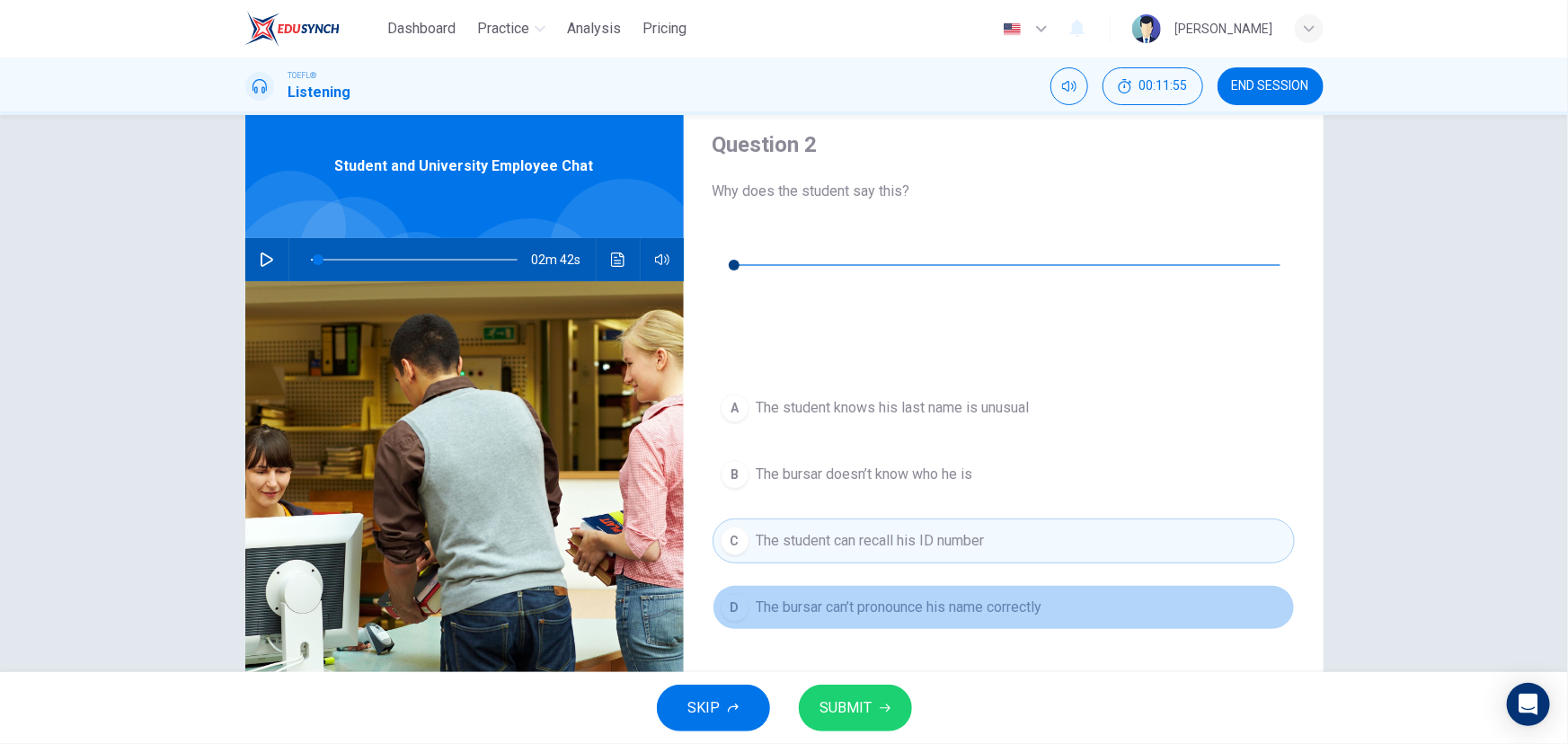
click at [919, 585] on button "D The bursar can’t pronounce his name correctly" at bounding box center [1003, 607] width 582 height 45
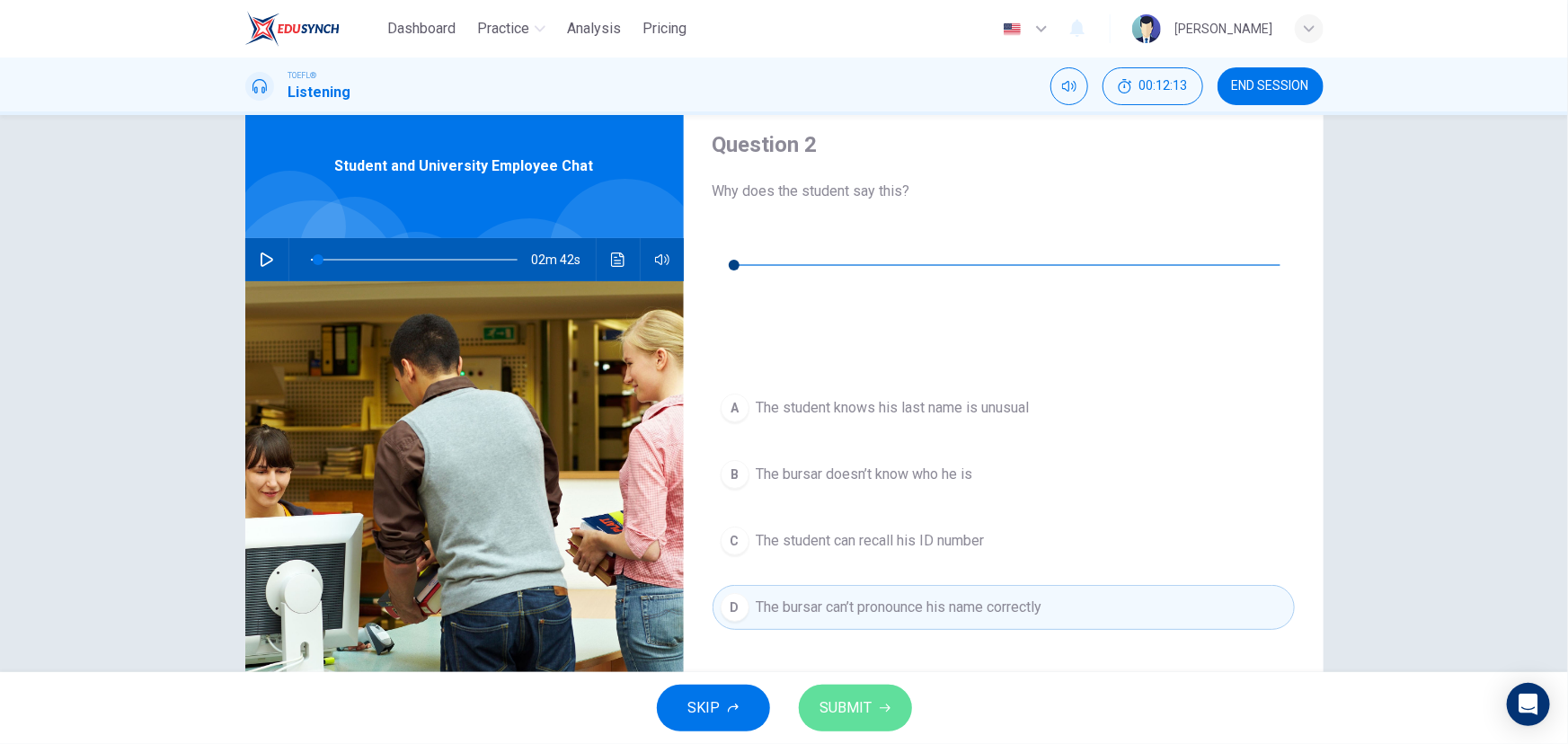
click at [876, 724] on button "SUBMIT" at bounding box center [855, 708] width 114 height 47
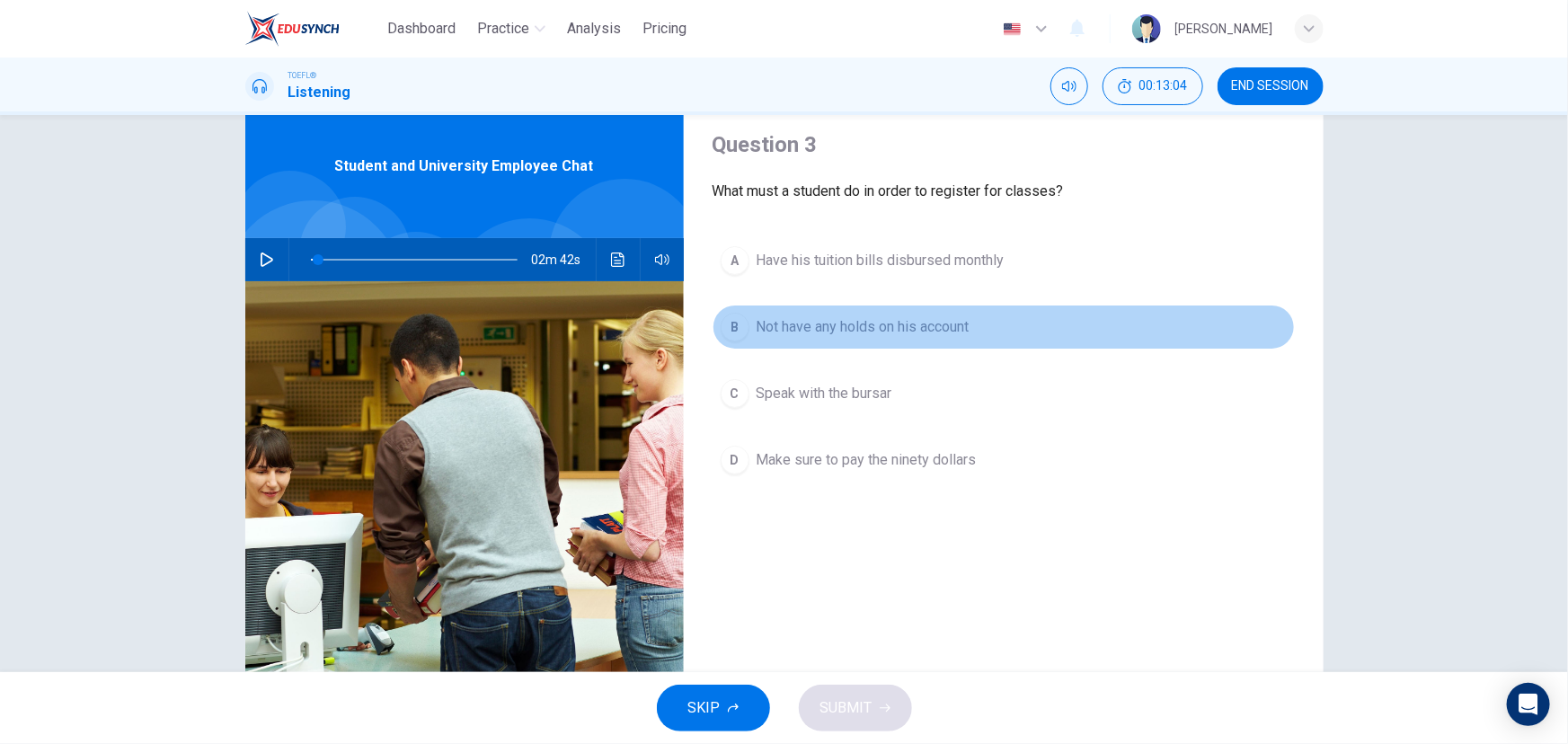
click at [886, 327] on span "Not have any holds on his account" at bounding box center [863, 327] width 213 height 21
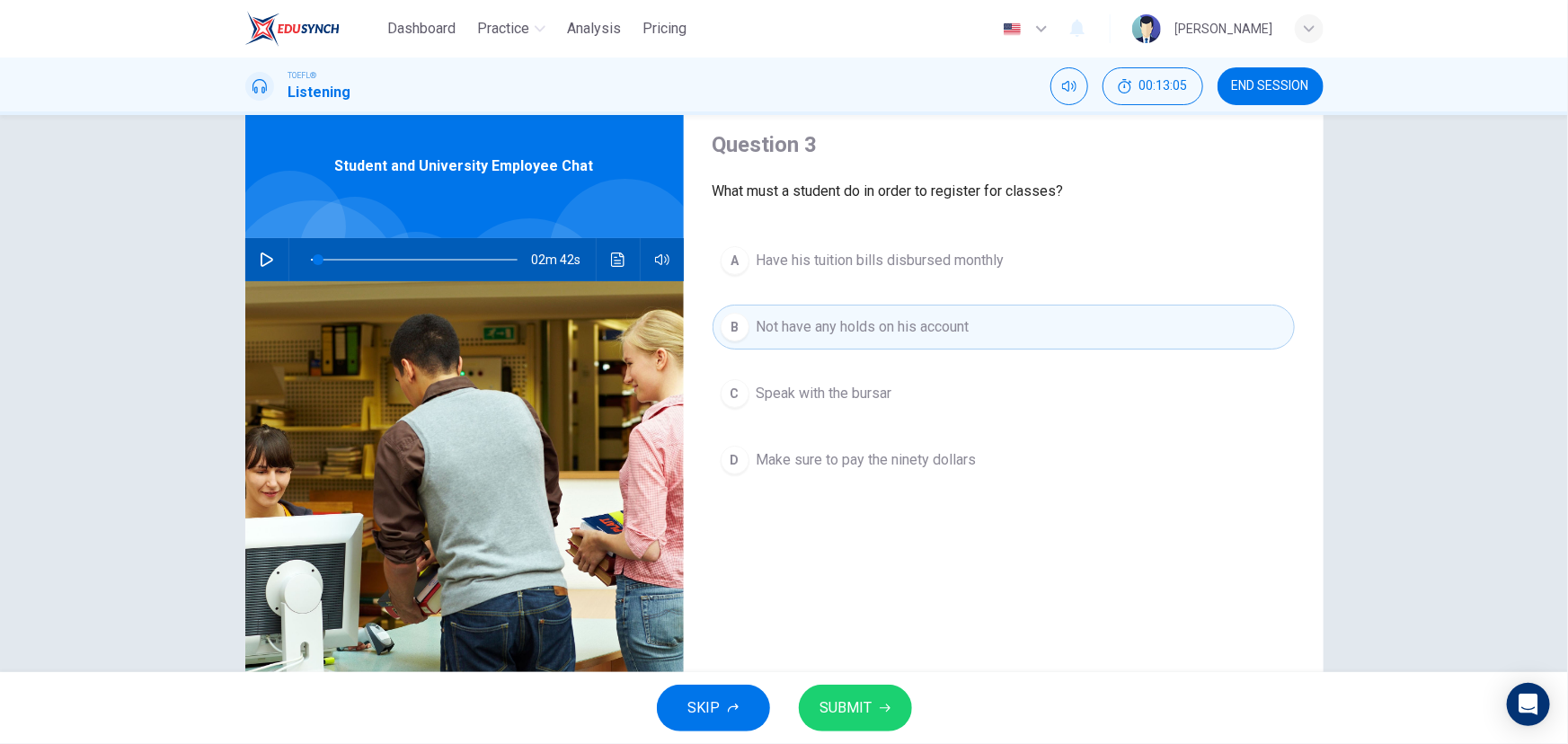
click at [877, 710] on button "SUBMIT" at bounding box center [855, 708] width 114 height 47
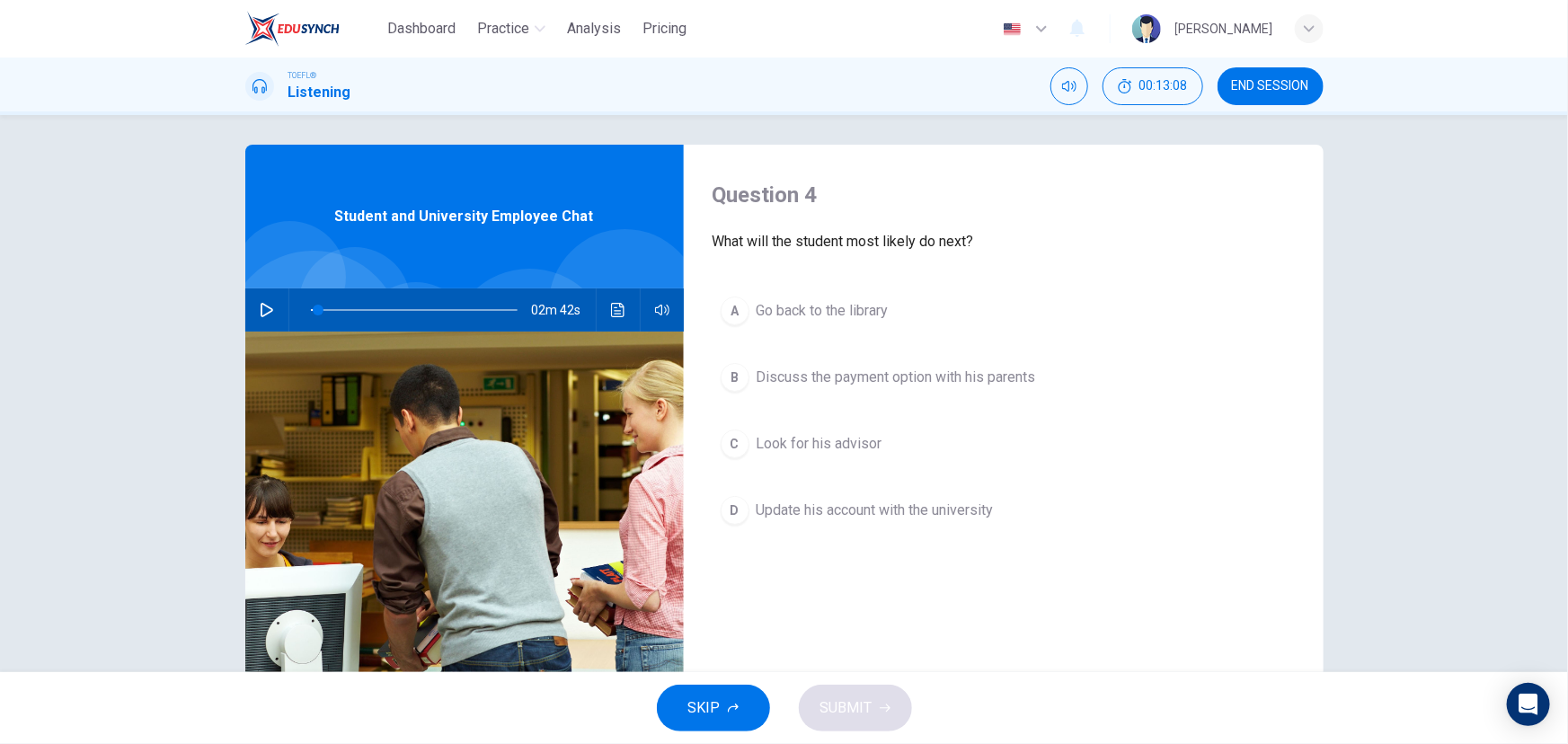
scroll to position [0, 0]
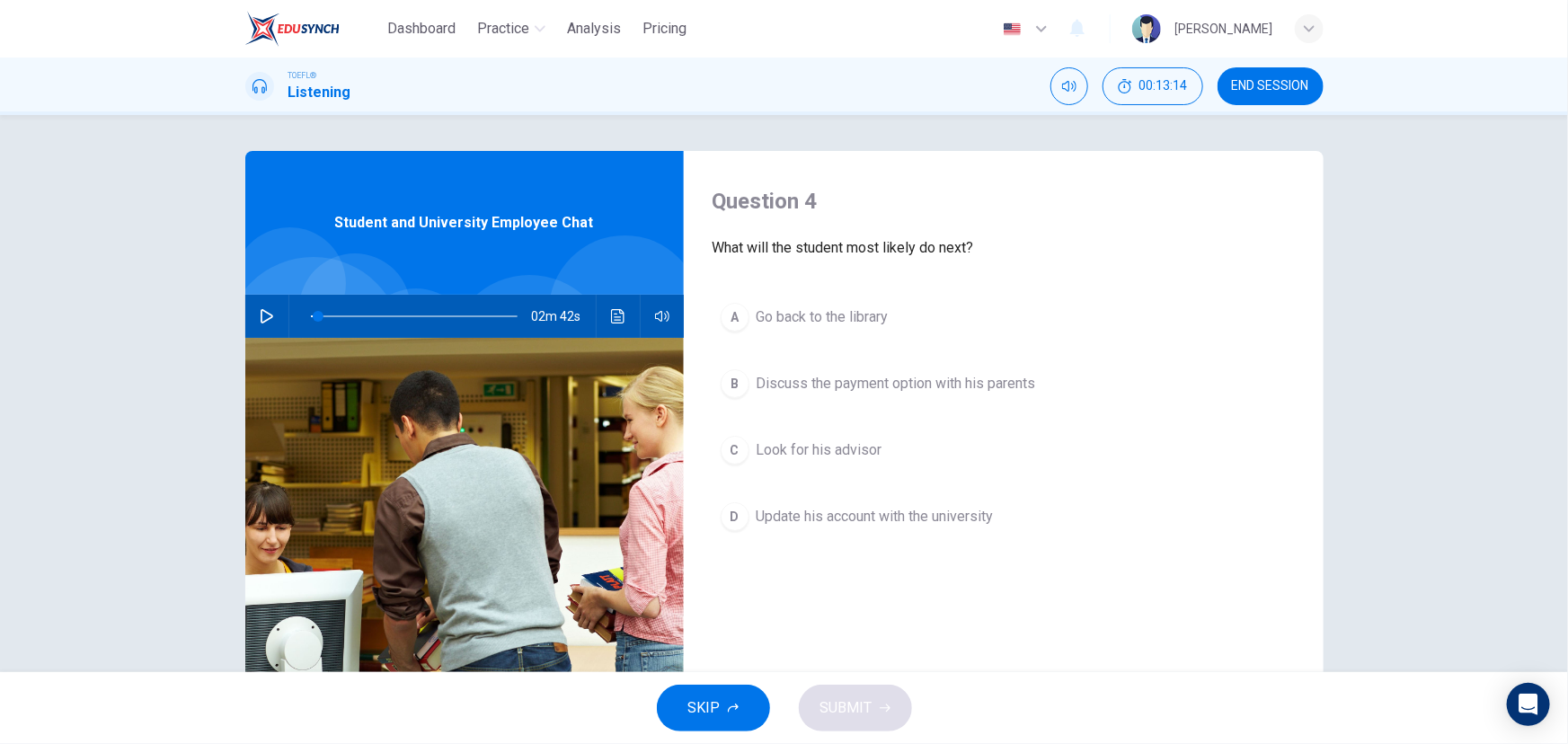
click at [970, 377] on span "Discuss the payment option with his parents" at bounding box center [897, 384] width 280 height 21
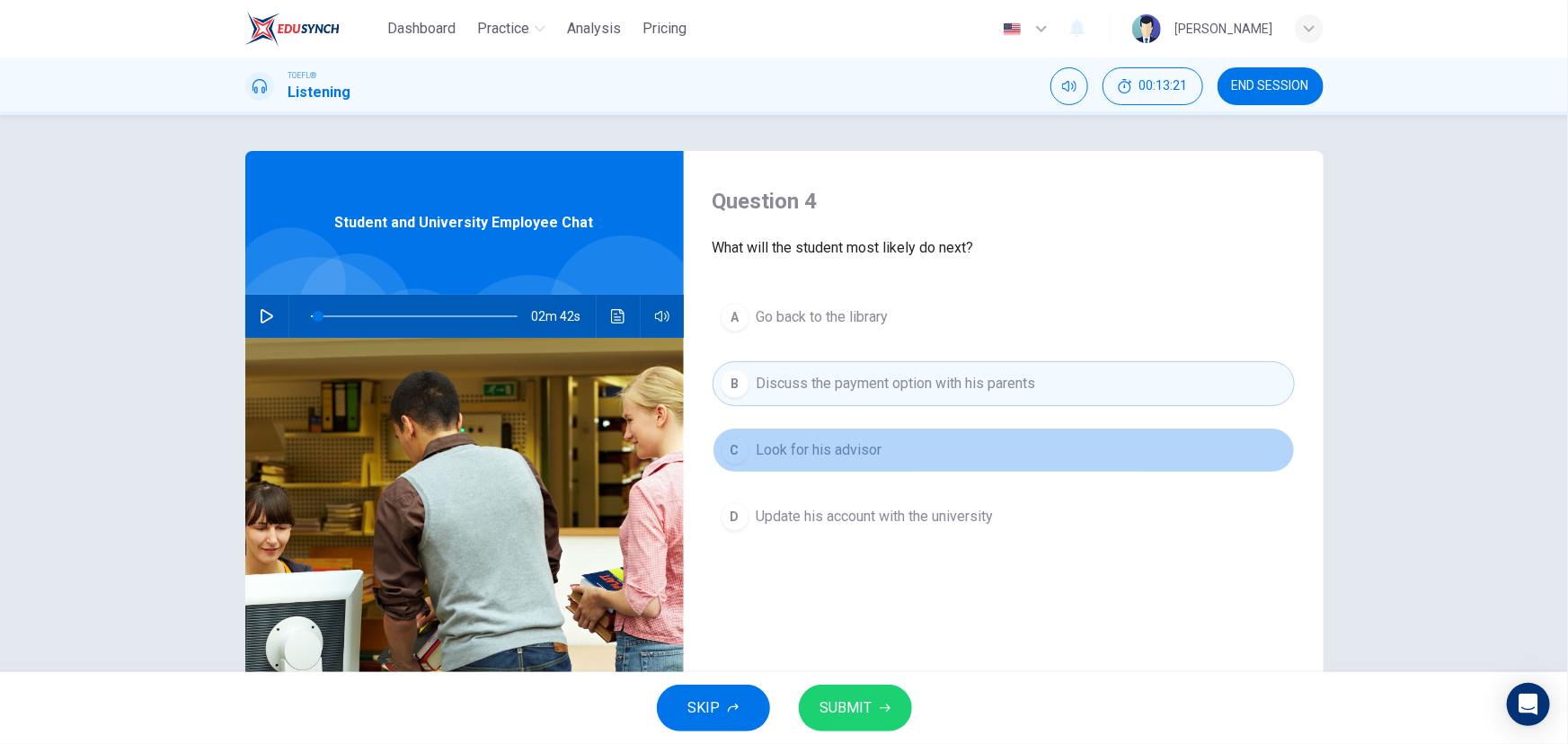
click at [878, 444] on button "C Look for his advisor" at bounding box center [1003, 450] width 582 height 45
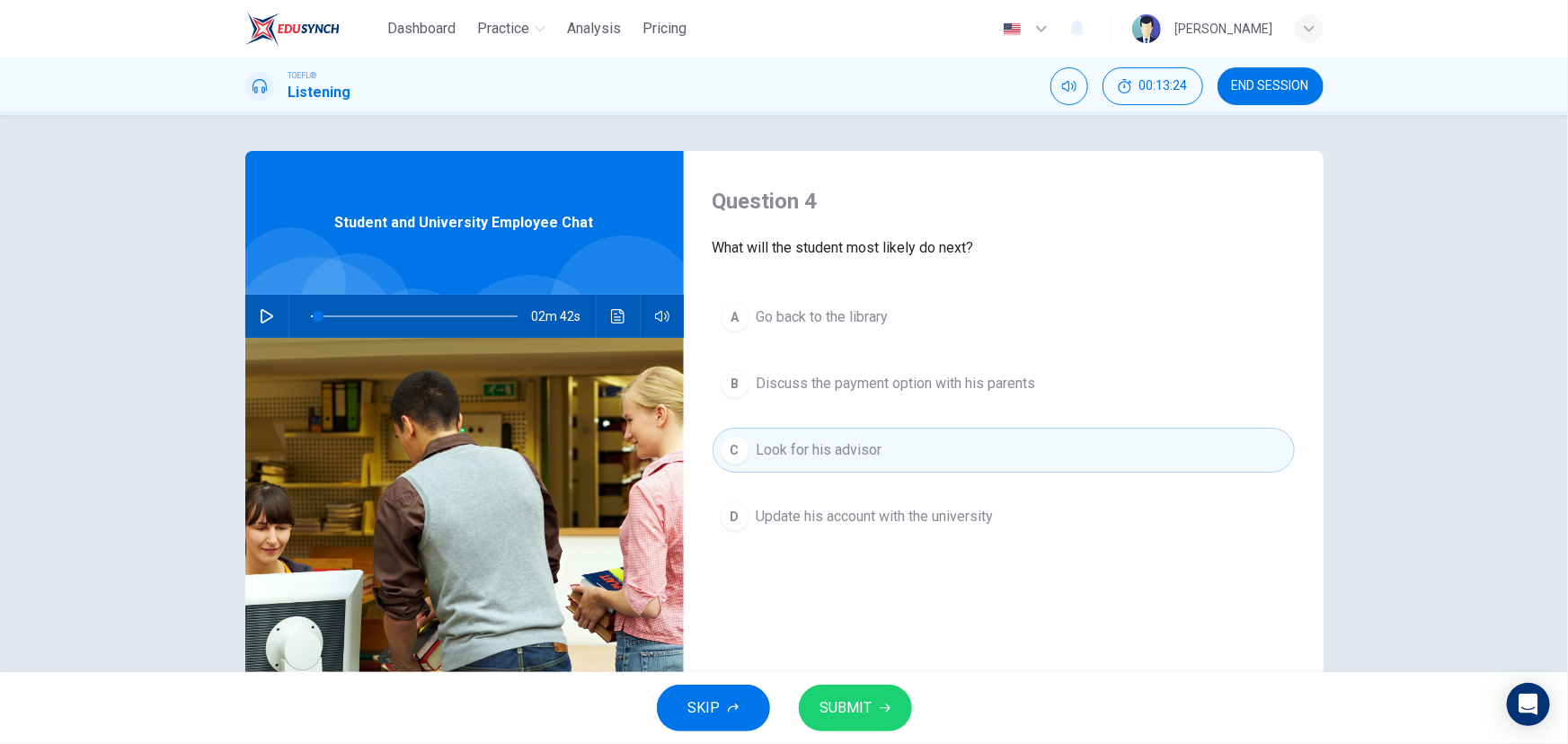
click at [854, 687] on button "SUBMIT" at bounding box center [855, 708] width 114 height 47
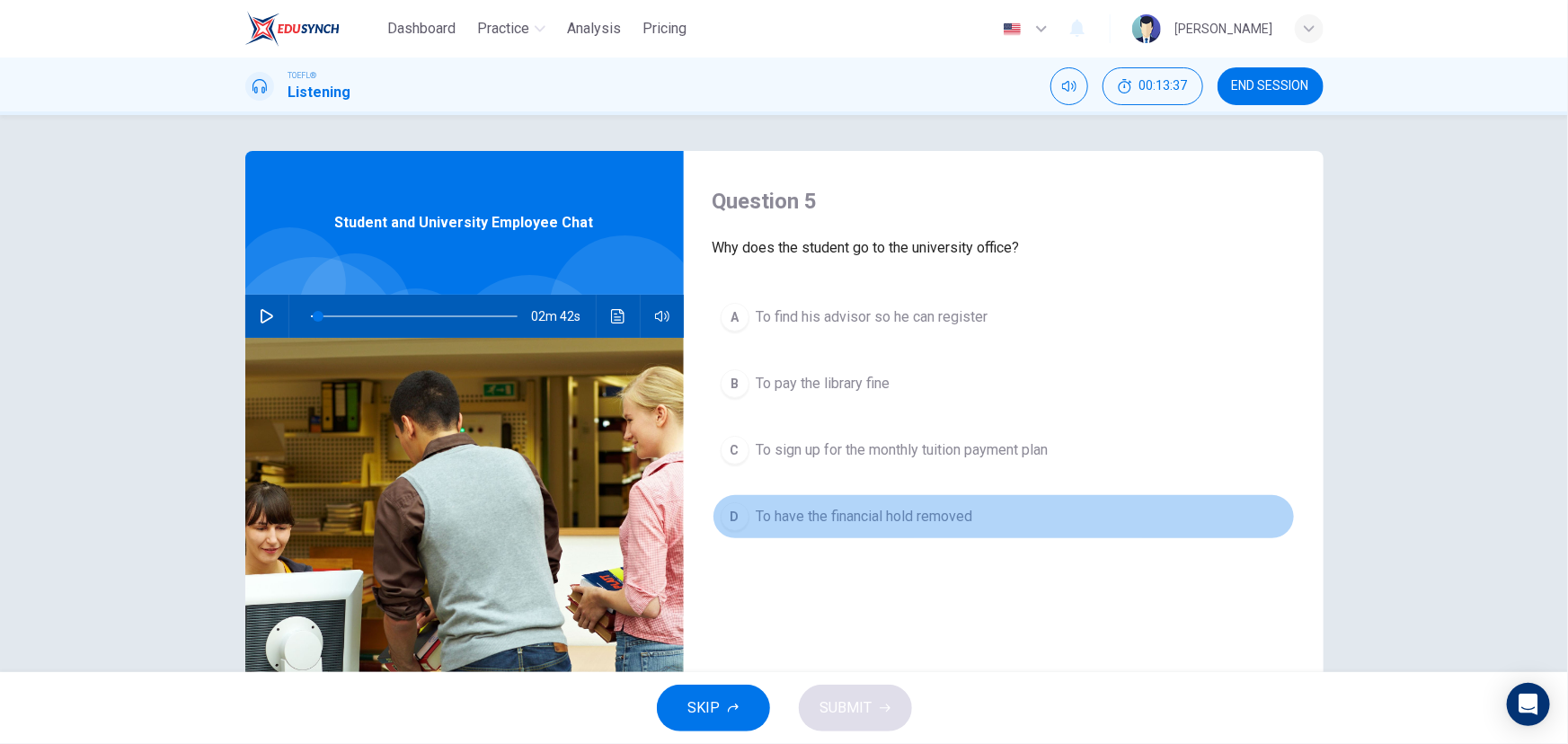
click at [868, 518] on span "To have the financial hold removed" at bounding box center [865, 517] width 217 height 21
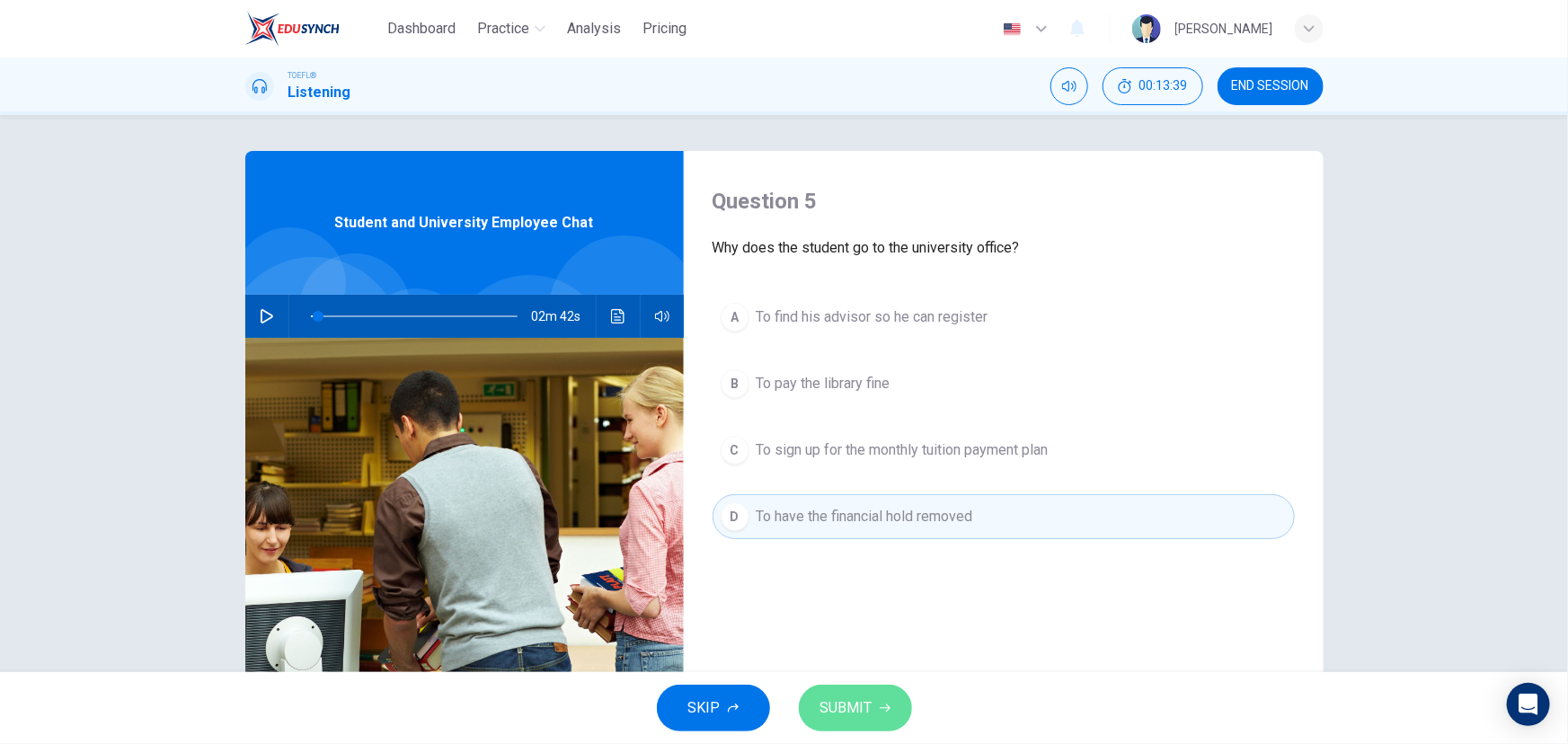
click at [855, 712] on span "SUBMIT" at bounding box center [846, 708] width 52 height 25
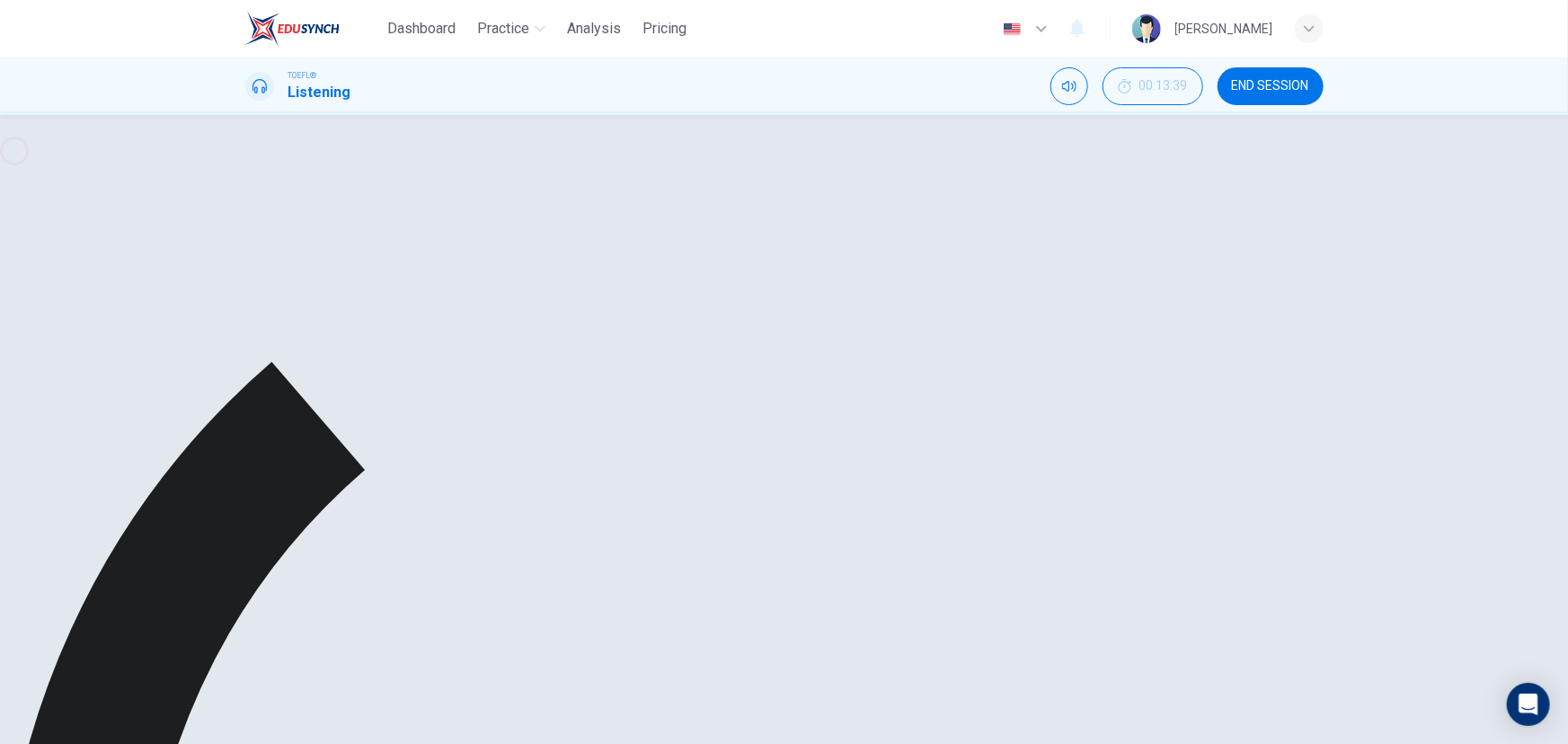
type input "4"
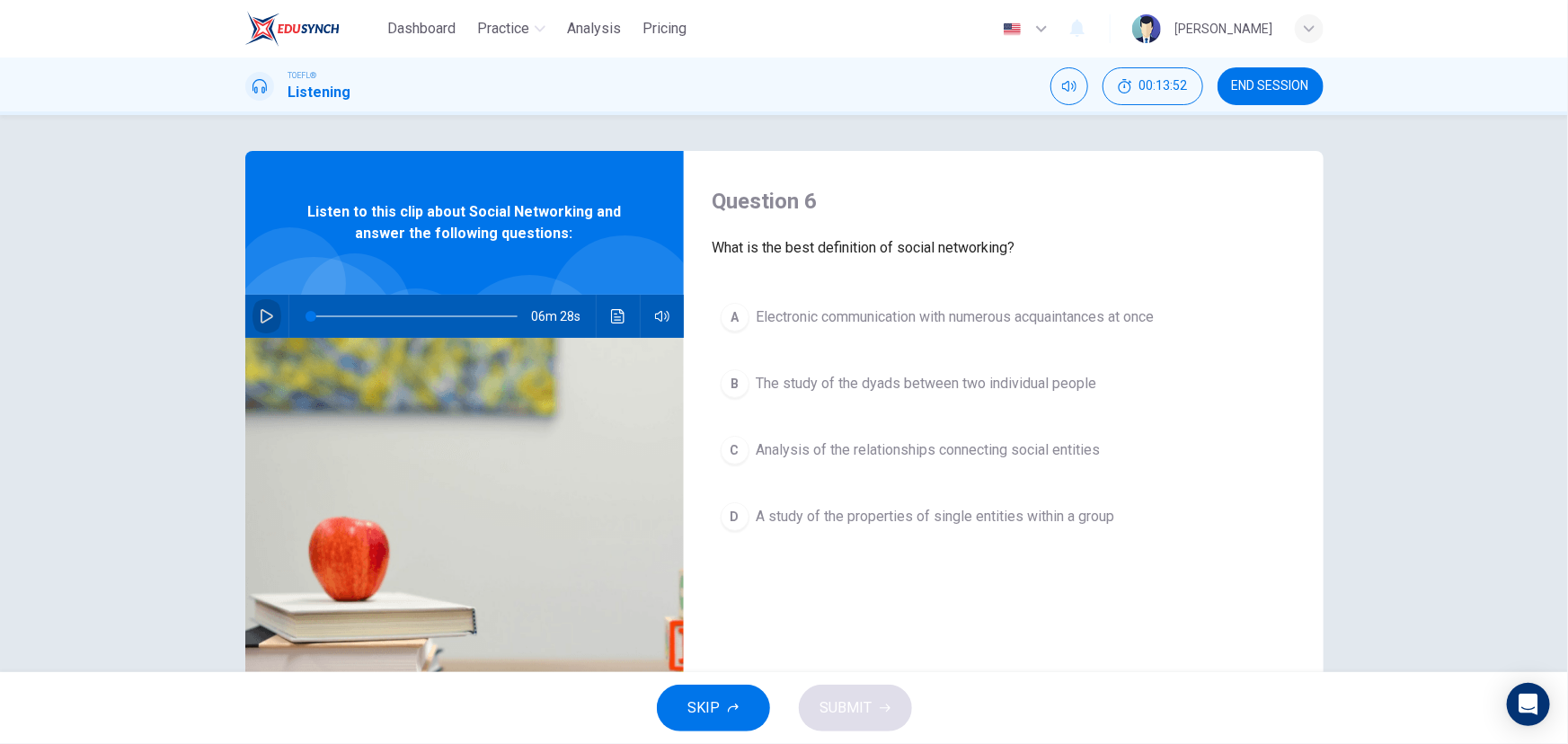
click at [268, 309] on icon "button" at bounding box center [266, 316] width 15 height 15
drag, startPoint x: 363, startPoint y: 315, endPoint x: 304, endPoint y: 315, distance: 59.0
click at [320, 315] on span at bounding box center [324, 316] width 11 height 11
click at [261, 315] on icon "button" at bounding box center [266, 316] width 15 height 15
click at [611, 315] on icon "Click to see the audio transcription" at bounding box center [618, 316] width 14 height 15
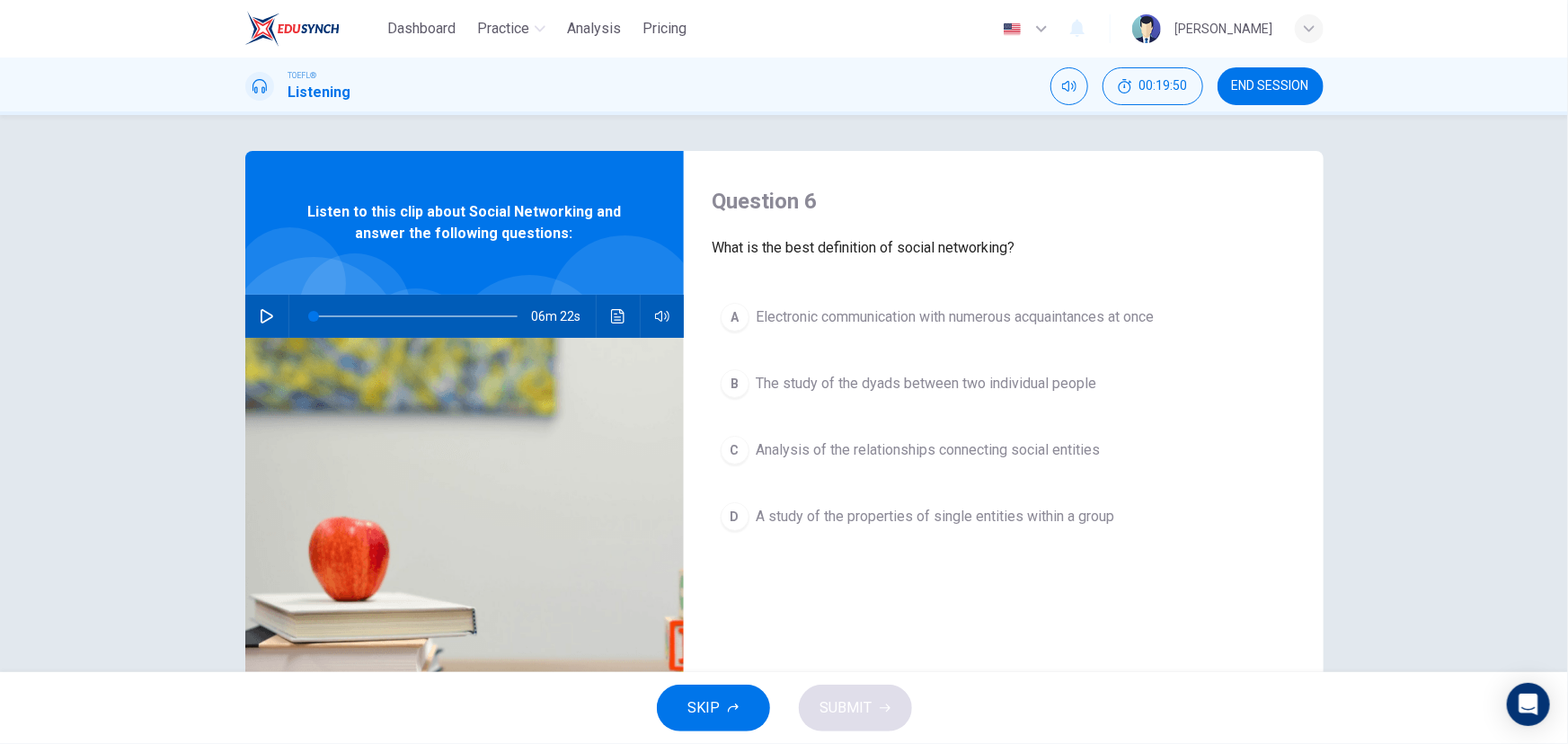
scroll to position [1137, 0]
click at [871, 422] on div "A Electronic communication with numerous acquaintances at once B The study of t…" at bounding box center [1003, 434] width 582 height 281
click at [862, 441] on span "Analysis of the relationships connecting social entities" at bounding box center [929, 450] width 344 height 21
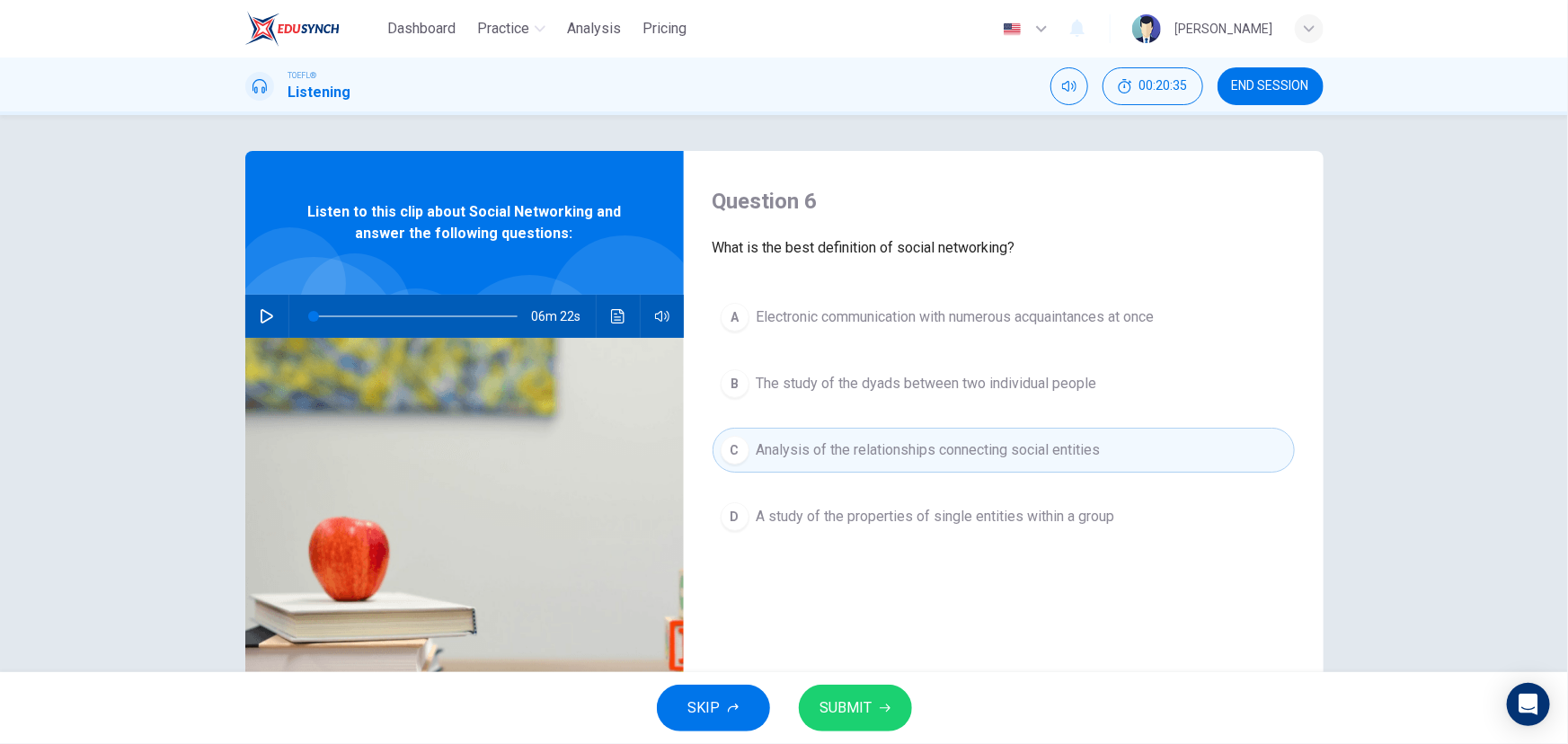
click at [843, 708] on span "SUBMIT" at bounding box center [846, 708] width 52 height 25
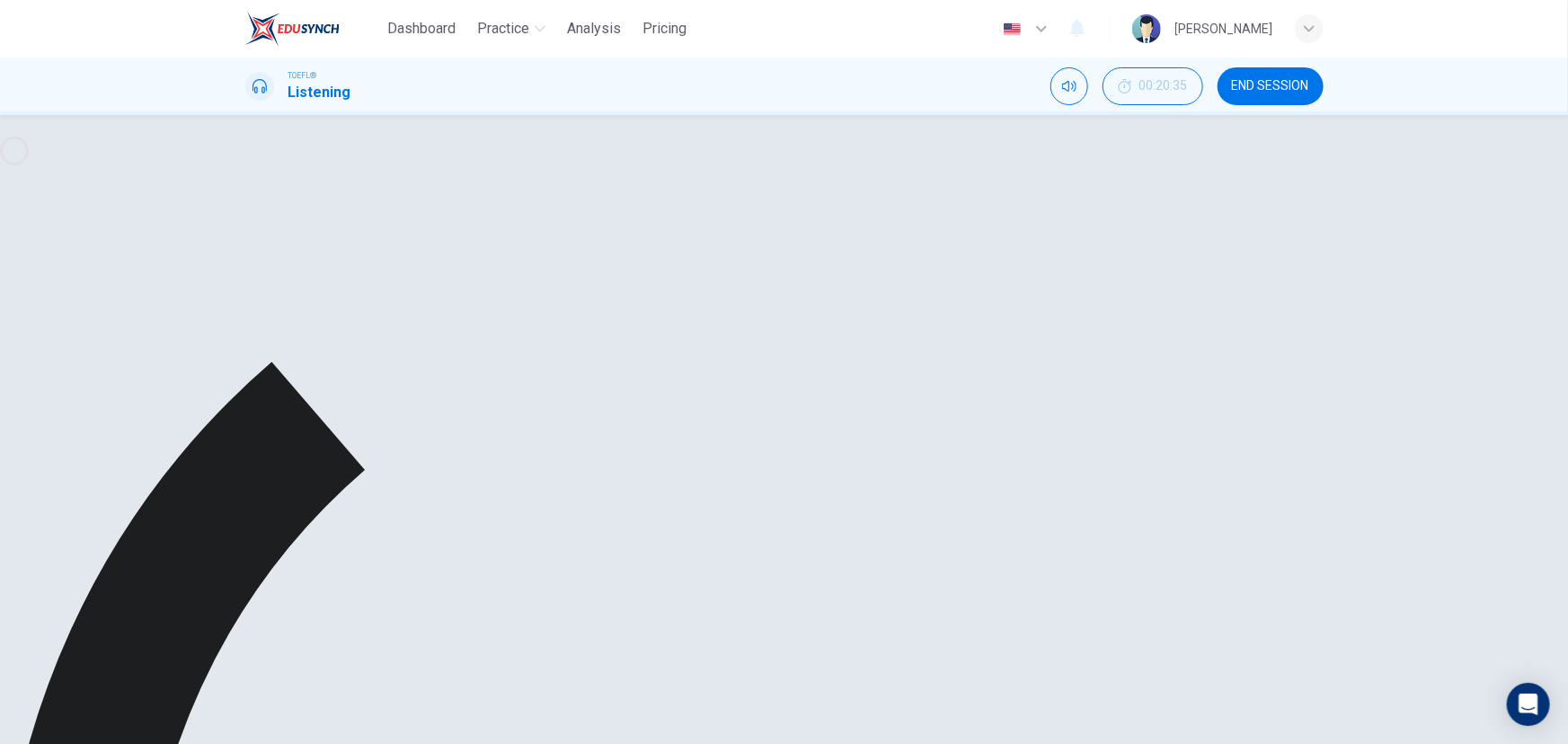
type input "2"
